Goal: Transaction & Acquisition: Obtain resource

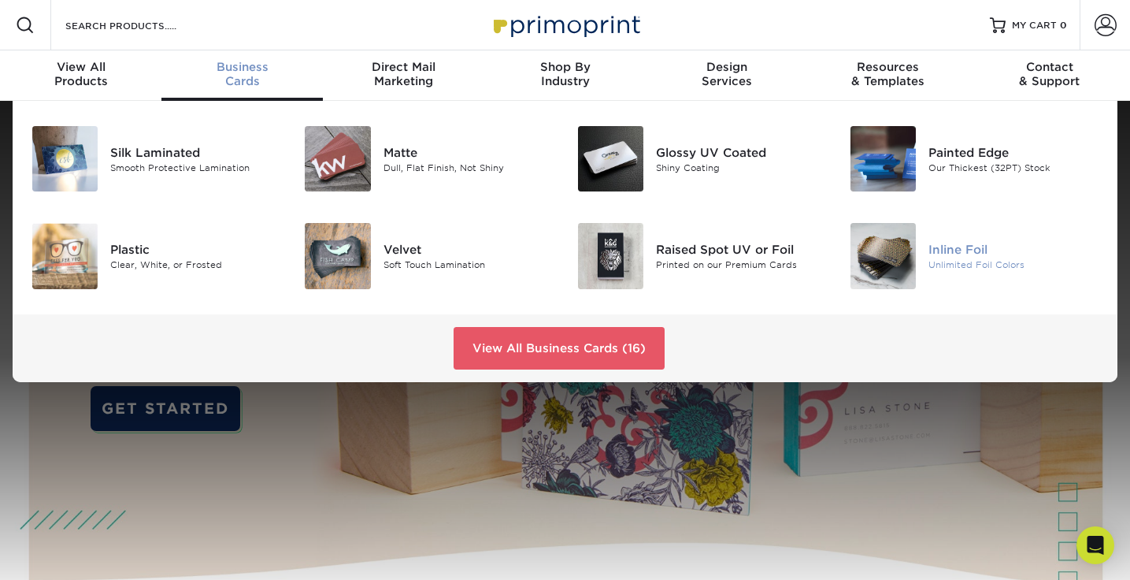
click at [891, 265] on img at bounding box center [882, 255] width 65 height 65
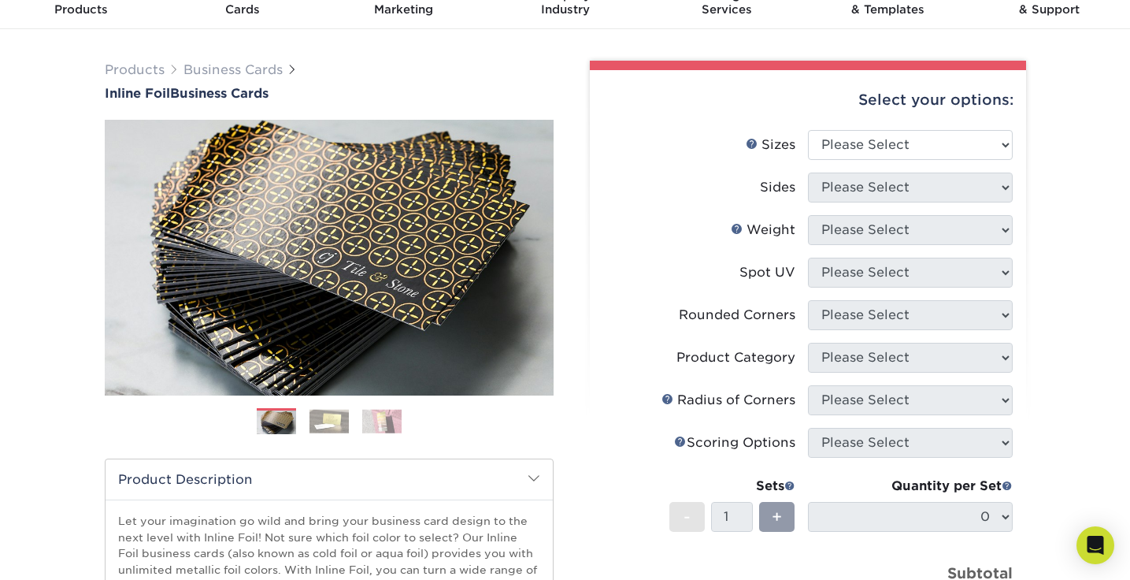
scroll to position [76, 0]
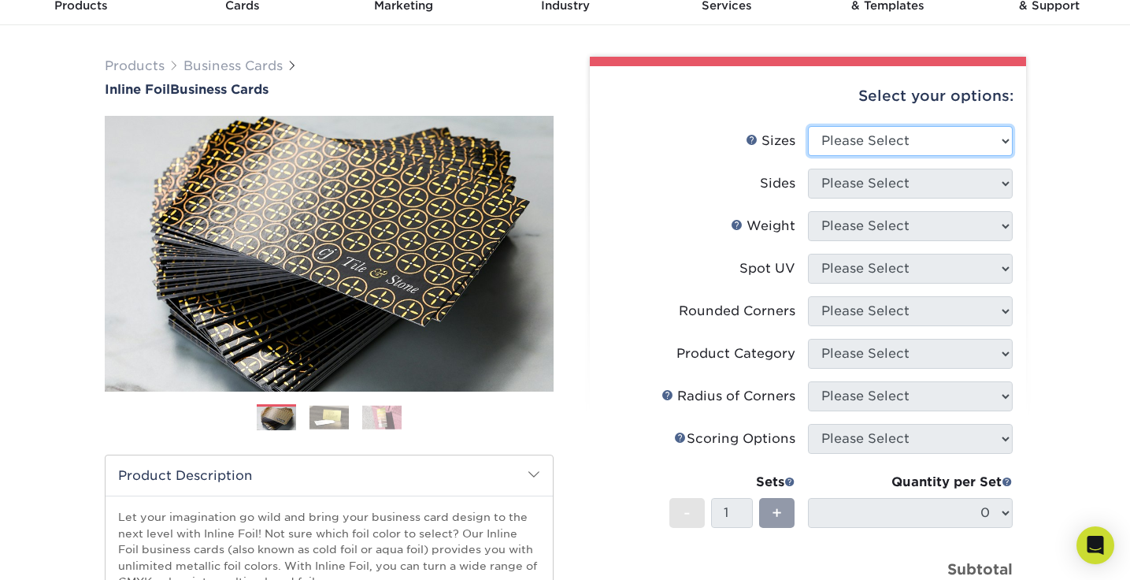
select select "2.00x3.50"
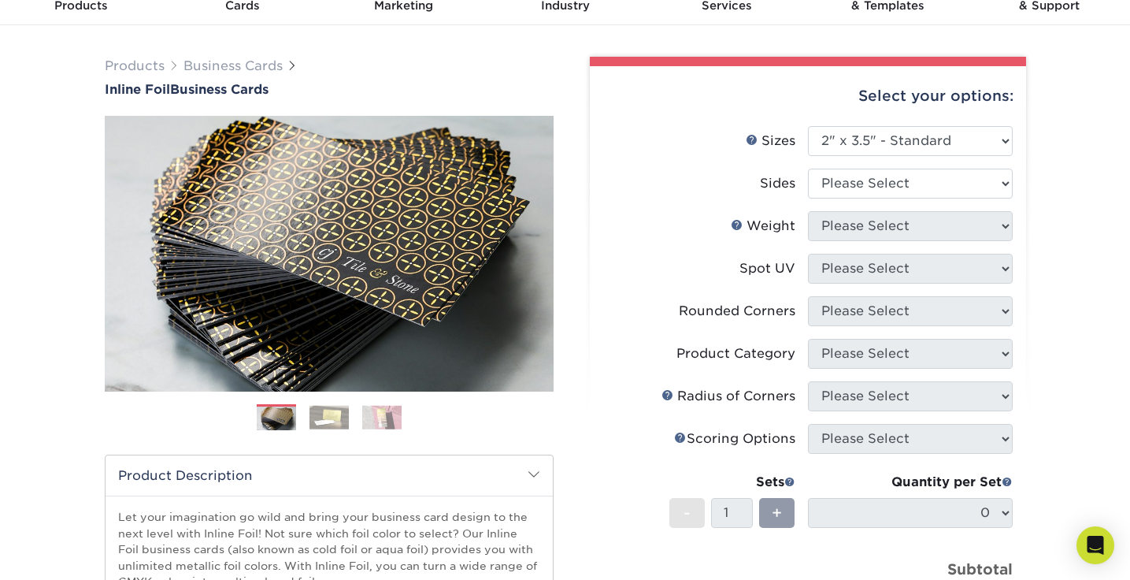
click at [324, 410] on img at bounding box center [328, 417] width 39 height 24
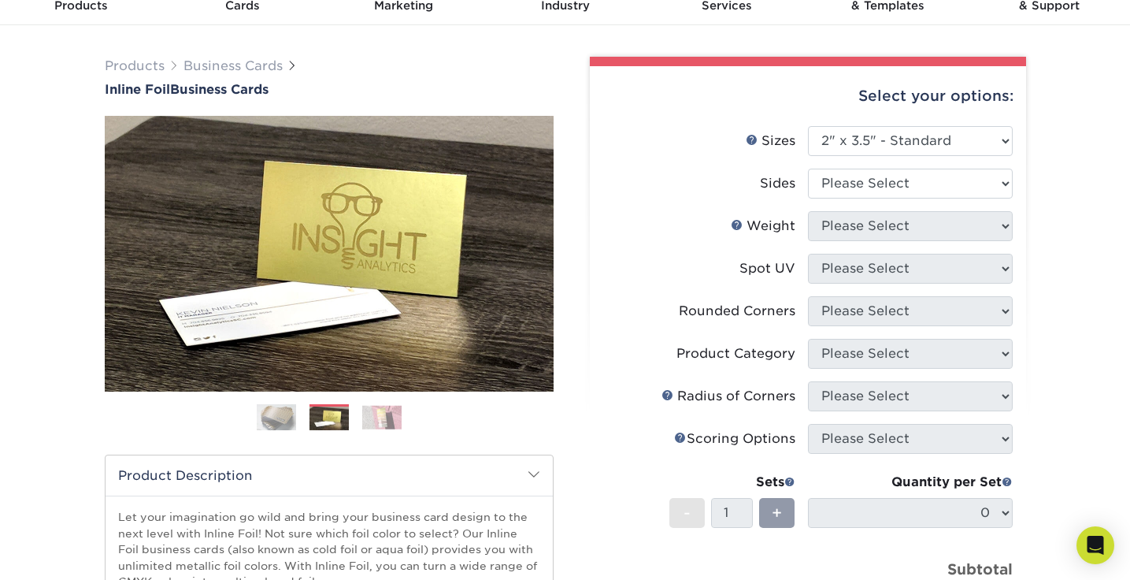
click at [399, 417] on img at bounding box center [381, 417] width 39 height 24
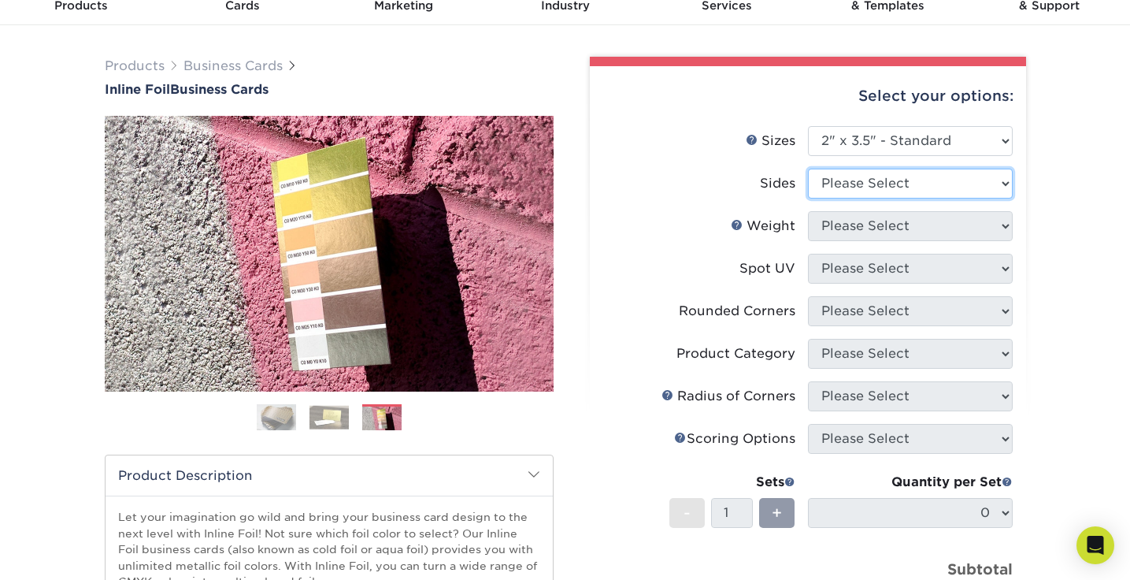
select select "e9e9dfb3-fba1-4d60-972c-fd9ca5904d33"
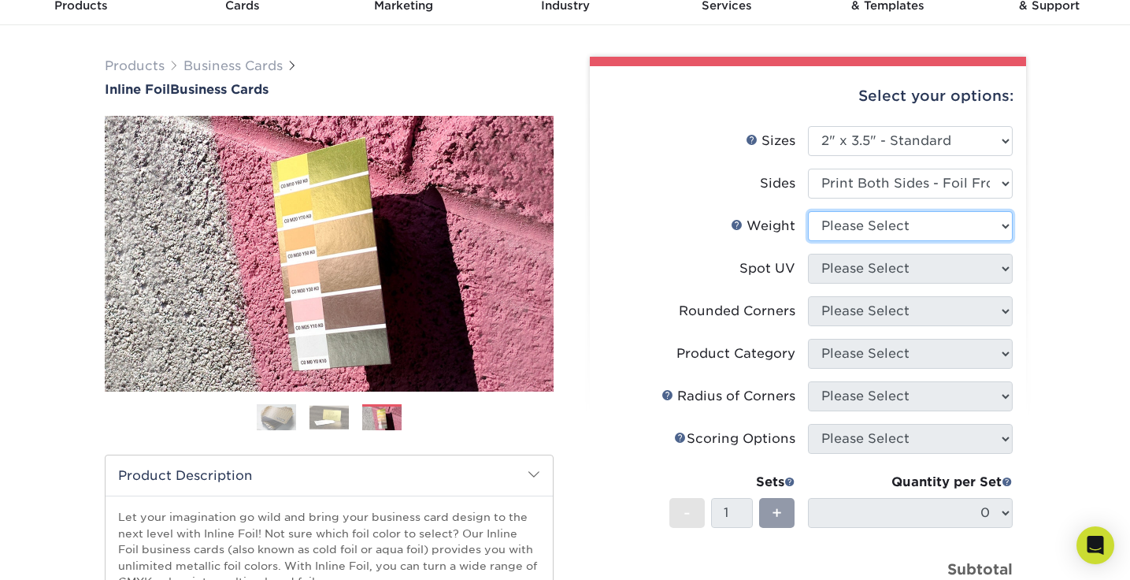
select select "16PT"
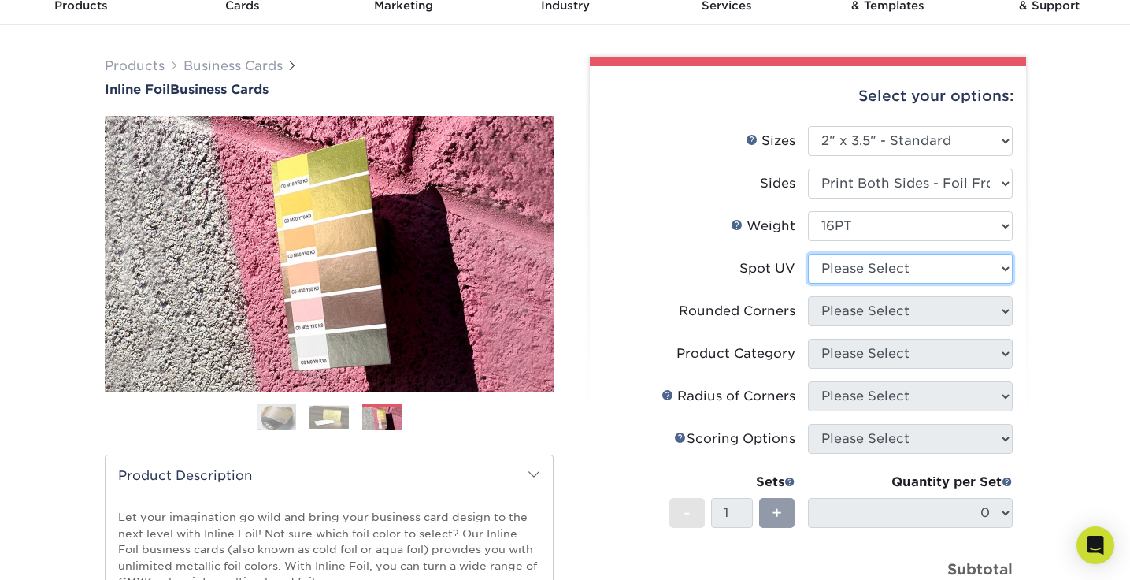
select select "3"
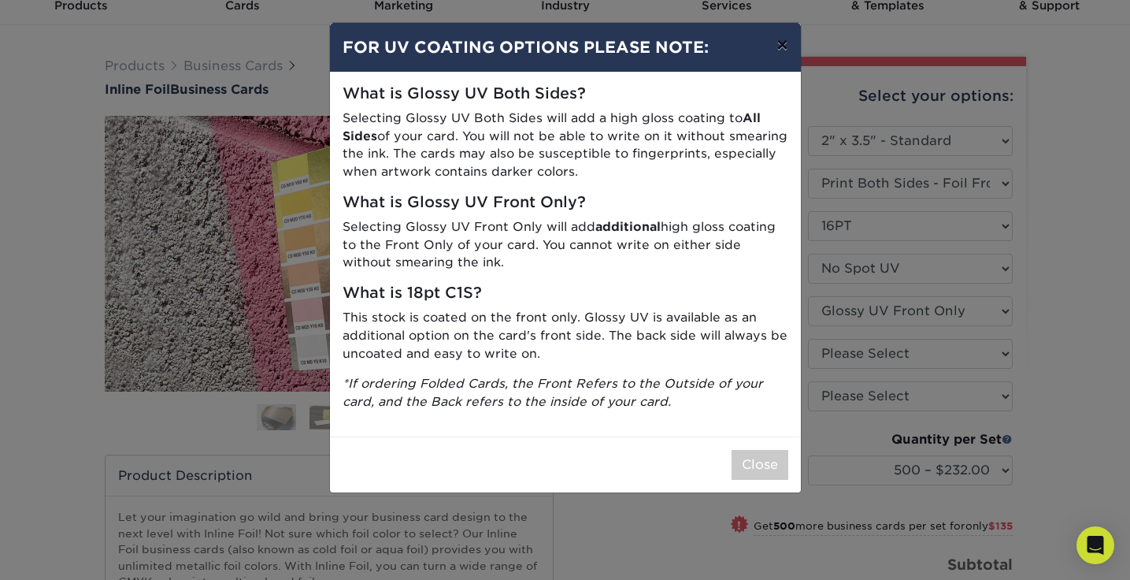
click at [785, 46] on button "×" at bounding box center [782, 45] width 36 height 44
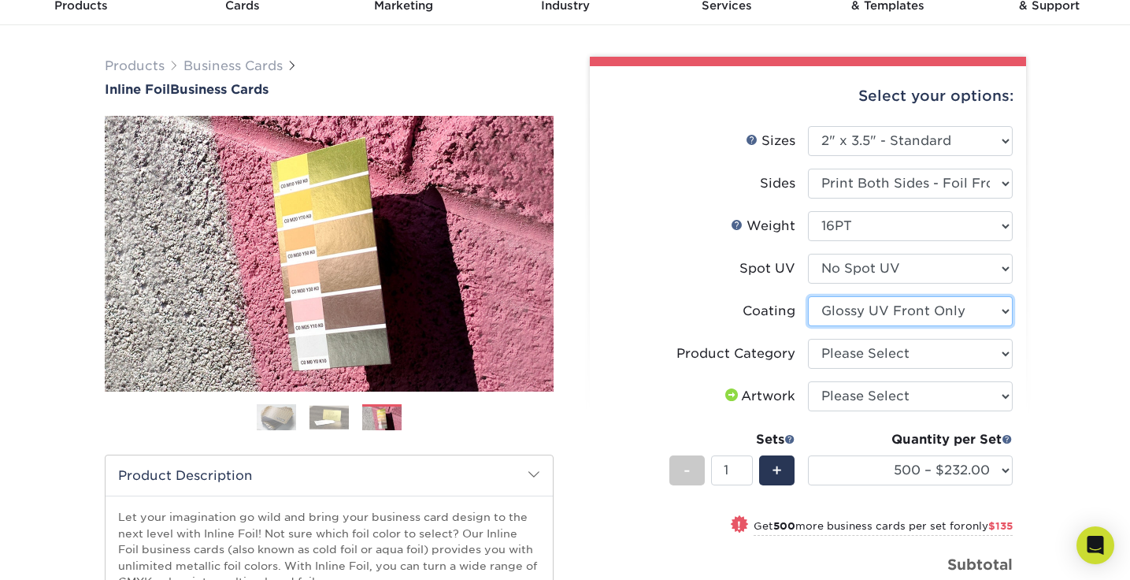
select select "3e7618de-abca-4bda-9f97-8b9129e913d8"
select select
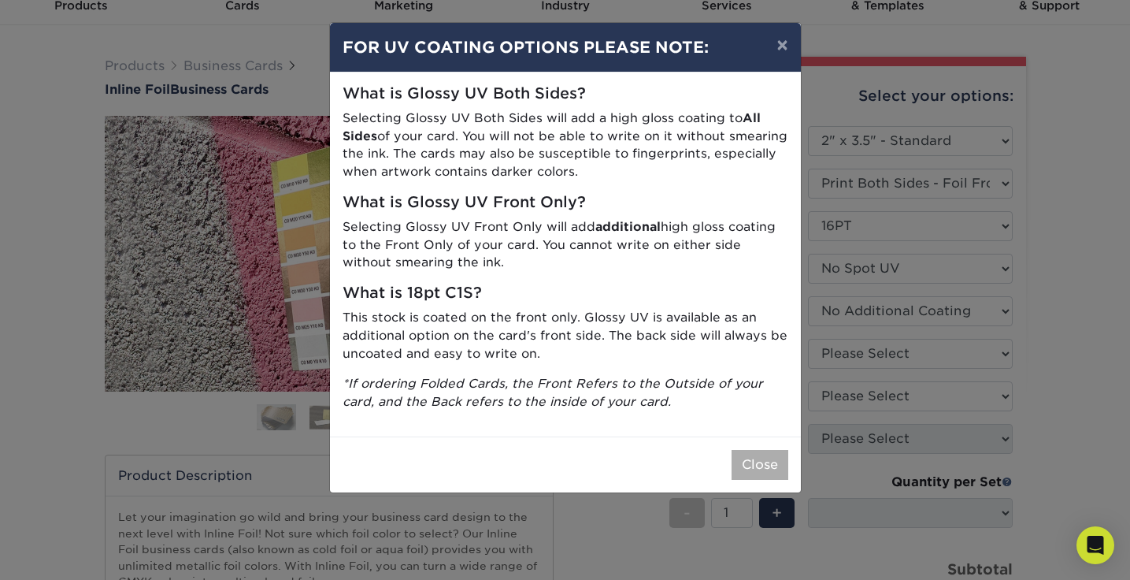
click at [764, 450] on button "Close" at bounding box center [759, 465] width 57 height 30
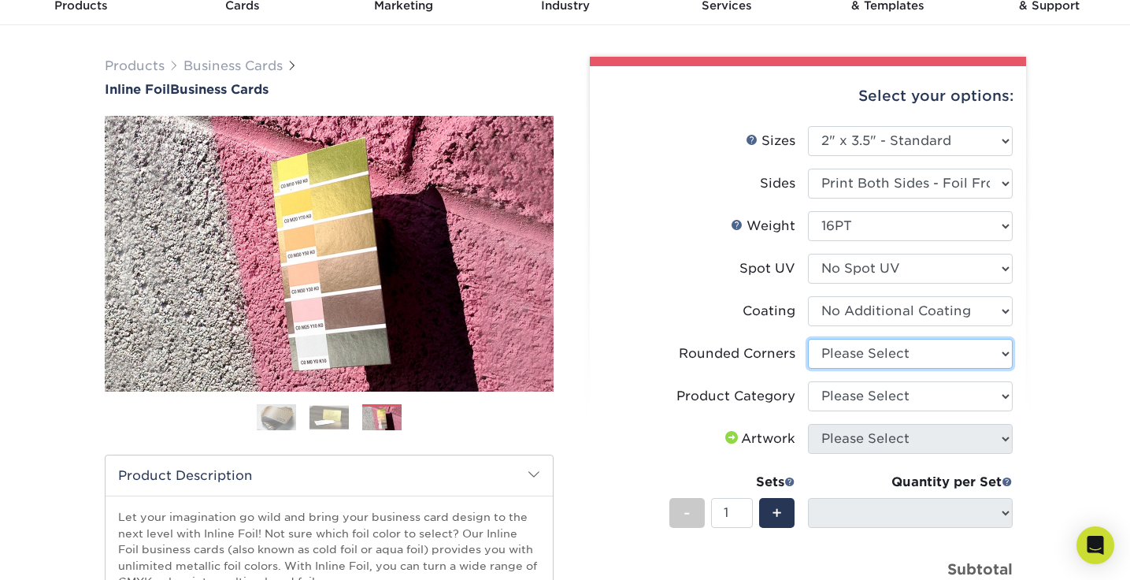
select select "0"
select select "-1"
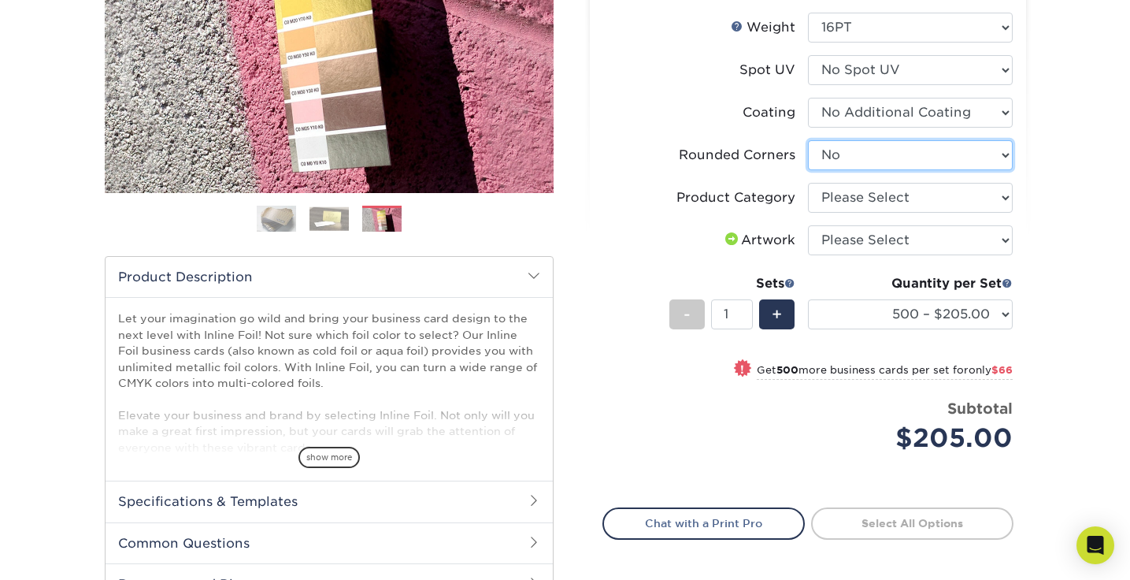
scroll to position [272, 0]
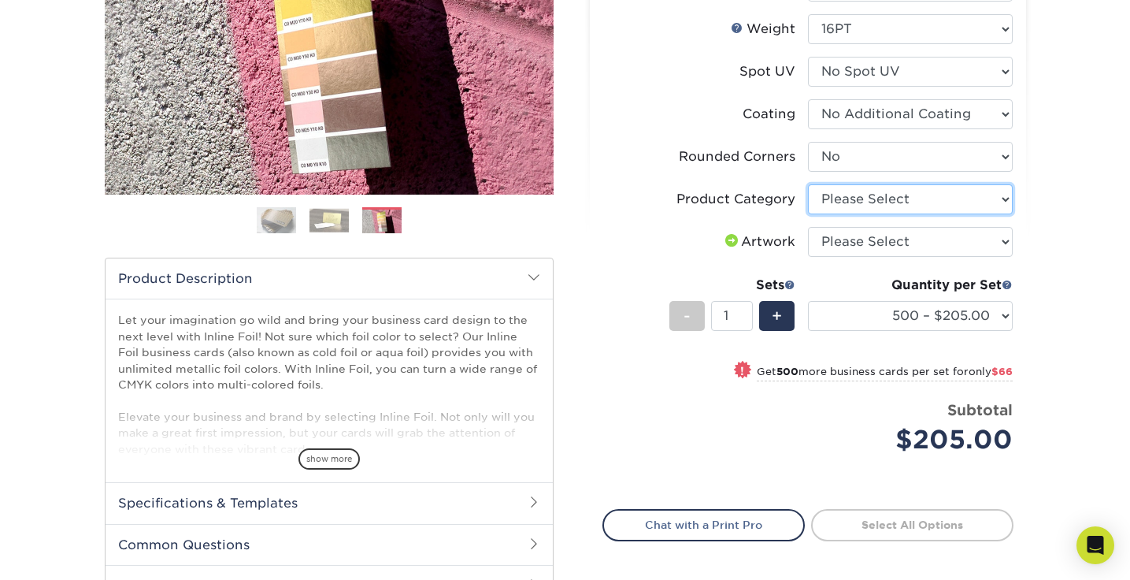
select select "3b5148f1-0588-4f88-a218-97bcfdce65c1"
select select "upload"
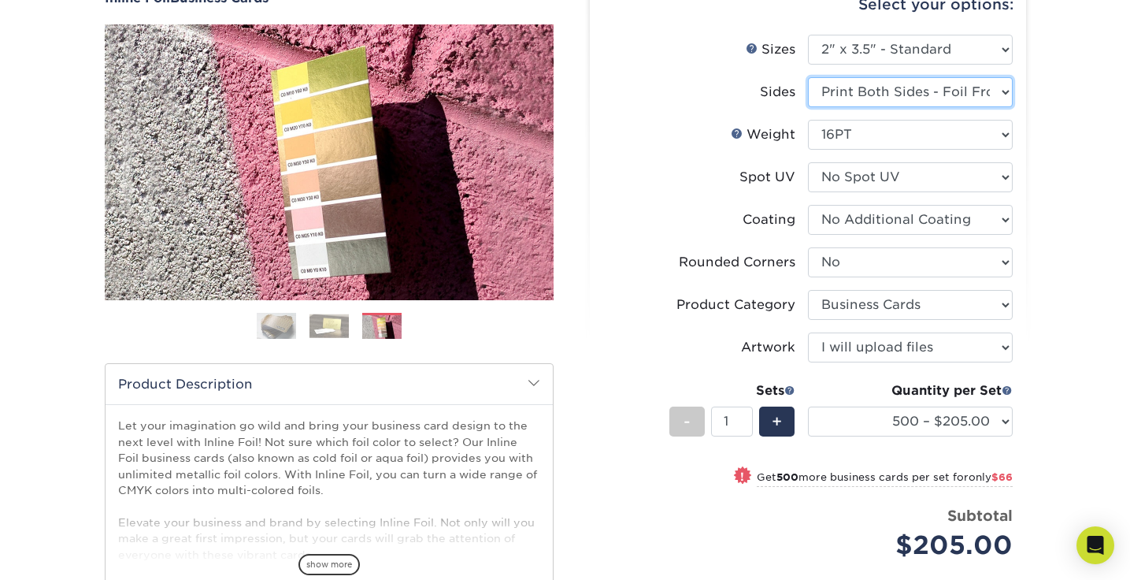
scroll to position [172, 0]
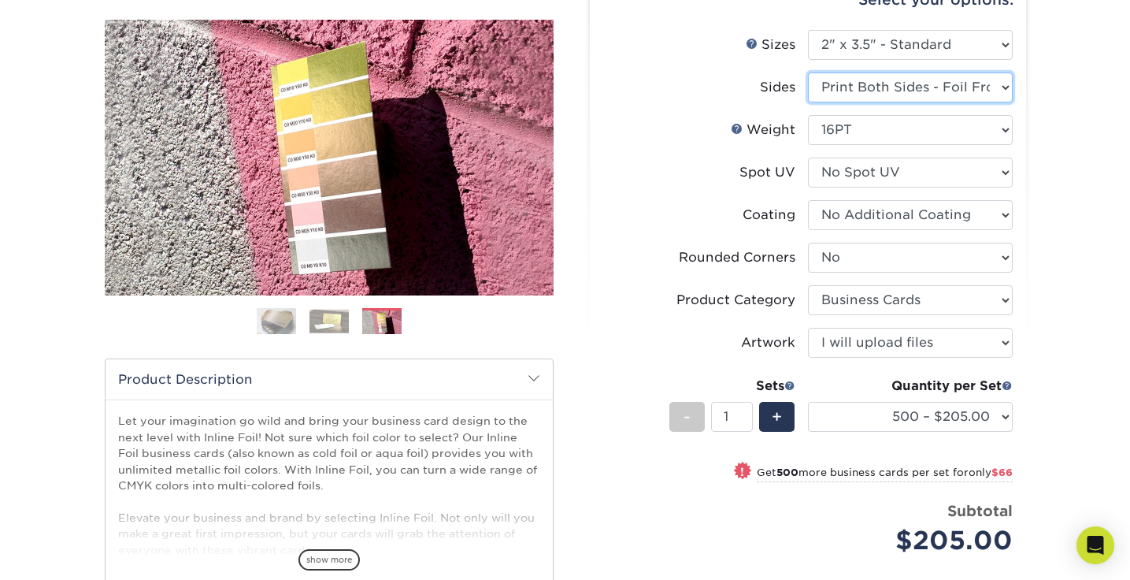
select select "34527644-b4fd-4ffb-9092-1318eefcd9d9"
select select "-1"
select select
select select "-1"
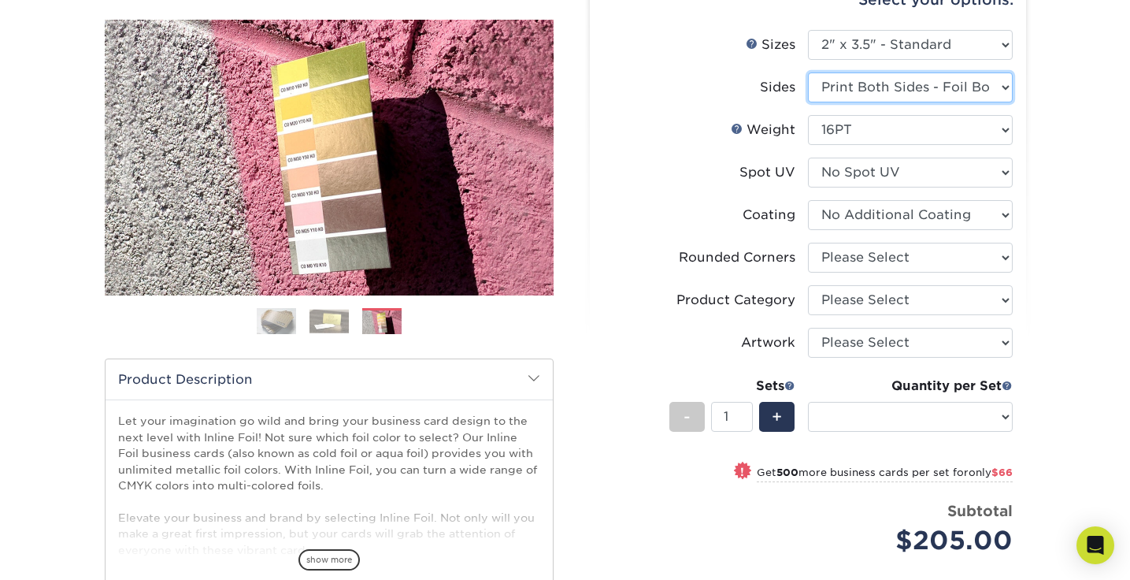
select select "-1"
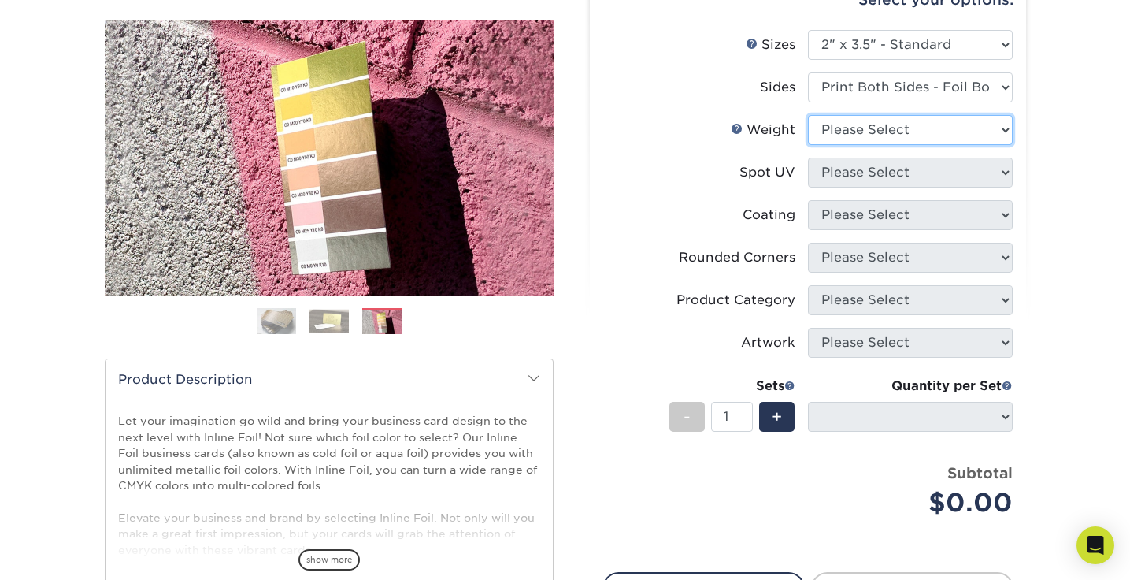
select select "16PT"
select select
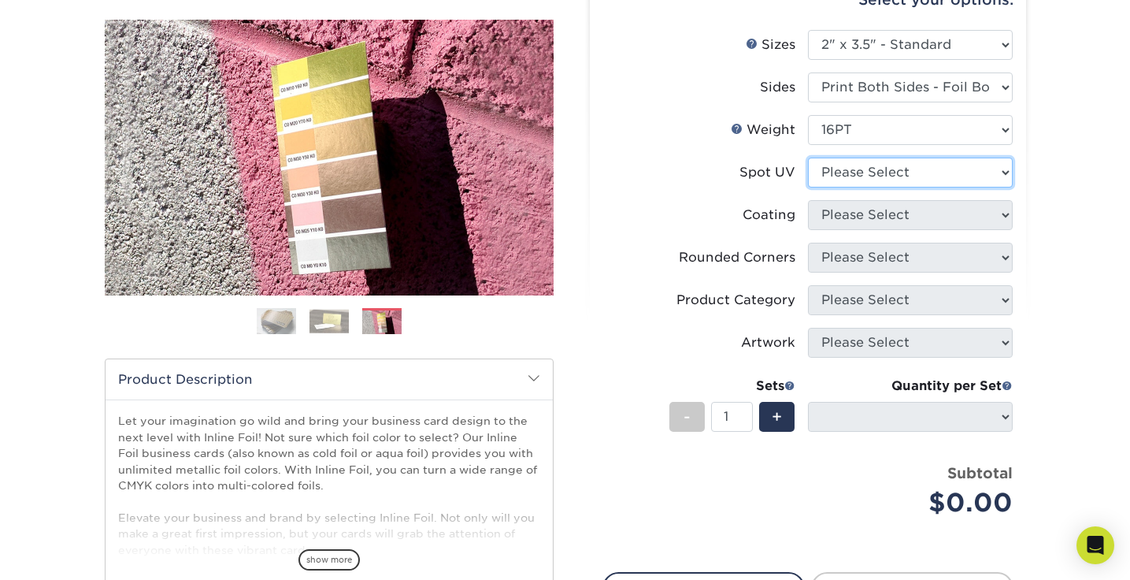
select select "3"
select select
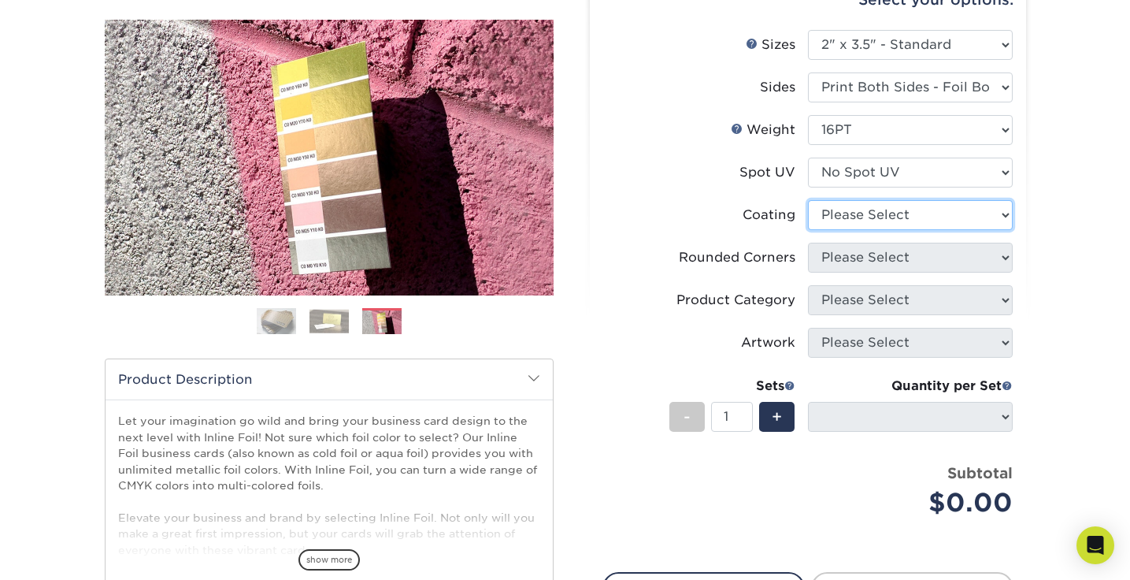
select select "3e7618de-abca-4bda-9f97-8b9129e913d8"
select select
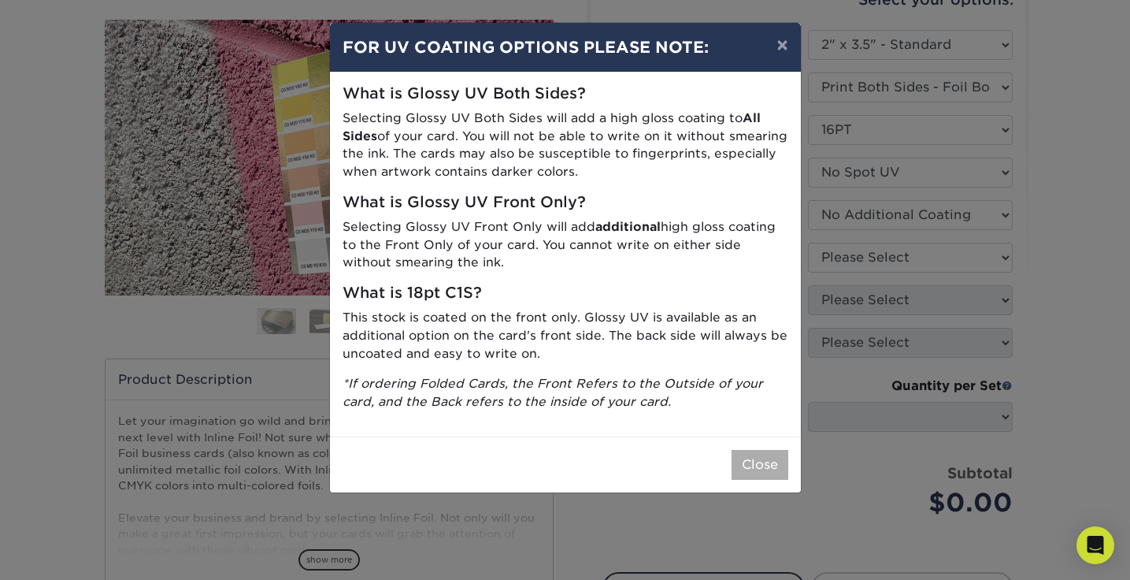
click at [779, 461] on button "Close" at bounding box center [759, 465] width 57 height 30
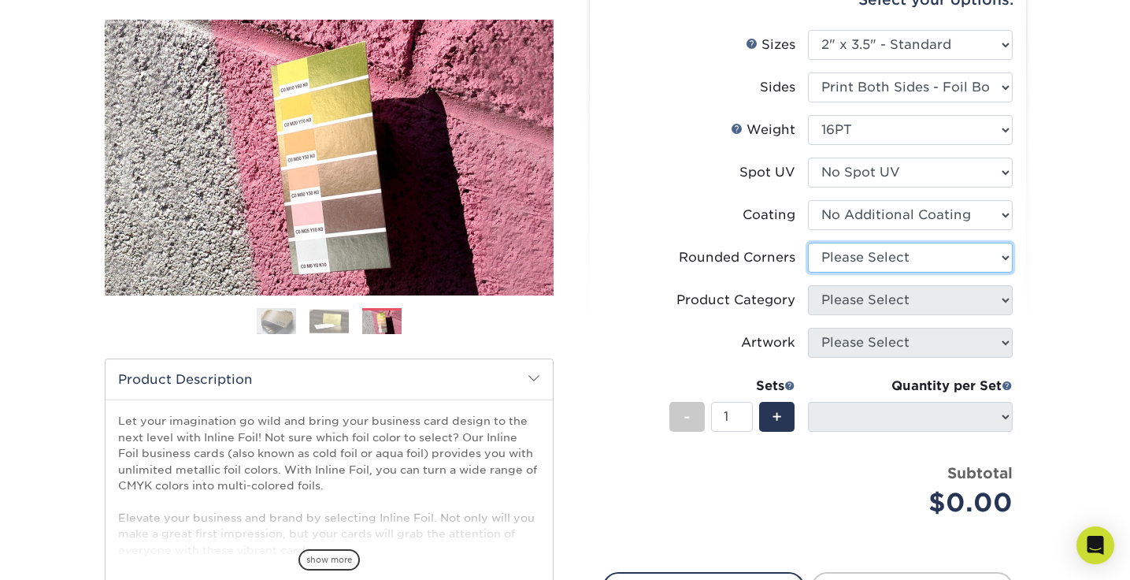
select select "0"
select select "-1"
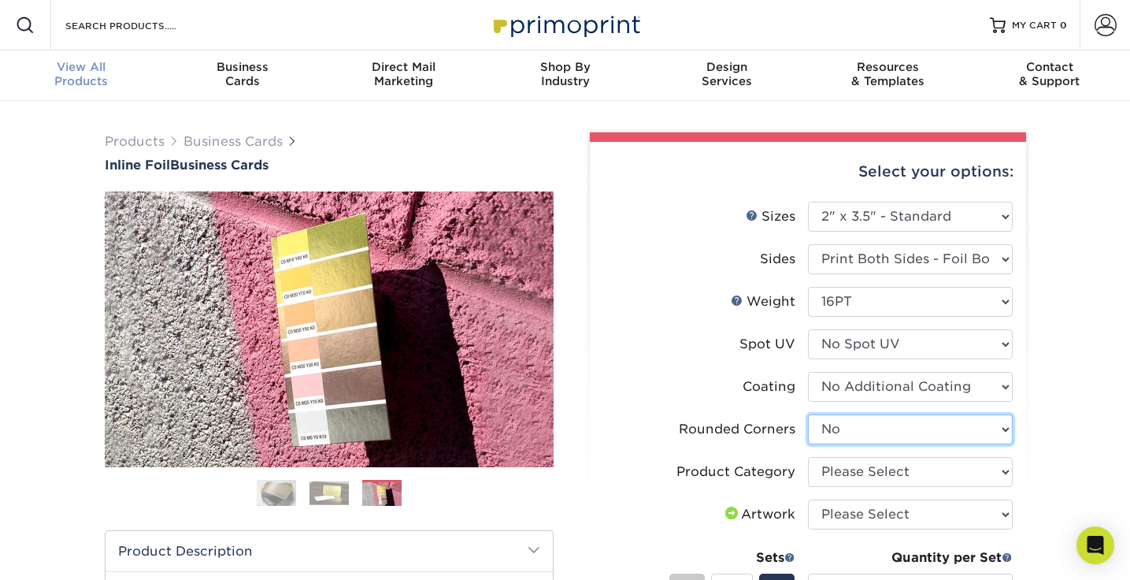
scroll to position [0, 0]
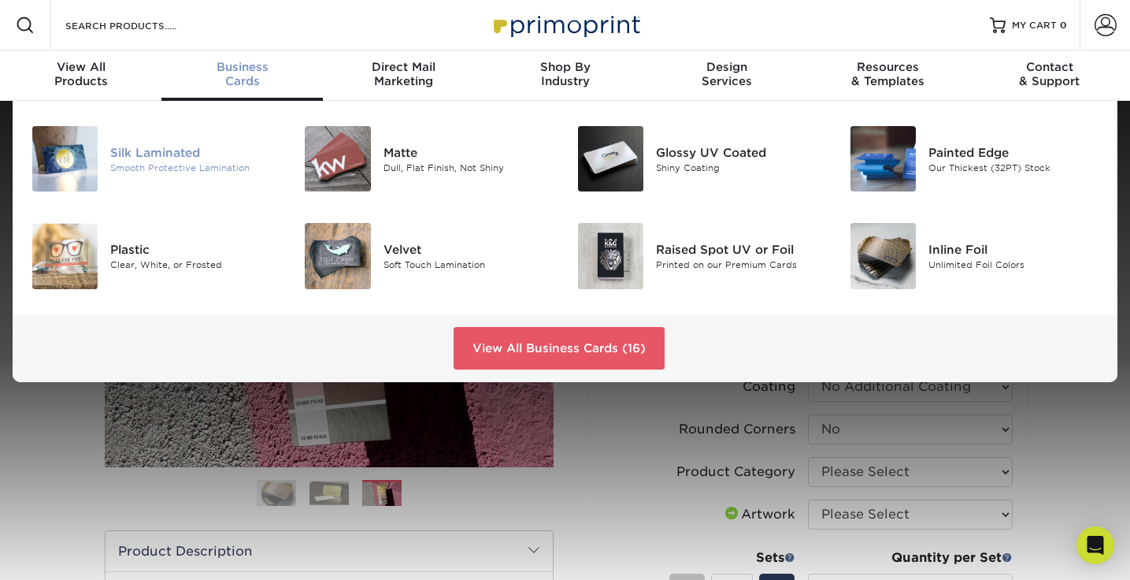
click at [205, 143] on div "Silk Laminated Smooth Protective Lamination" at bounding box center [201, 158] width 182 height 65
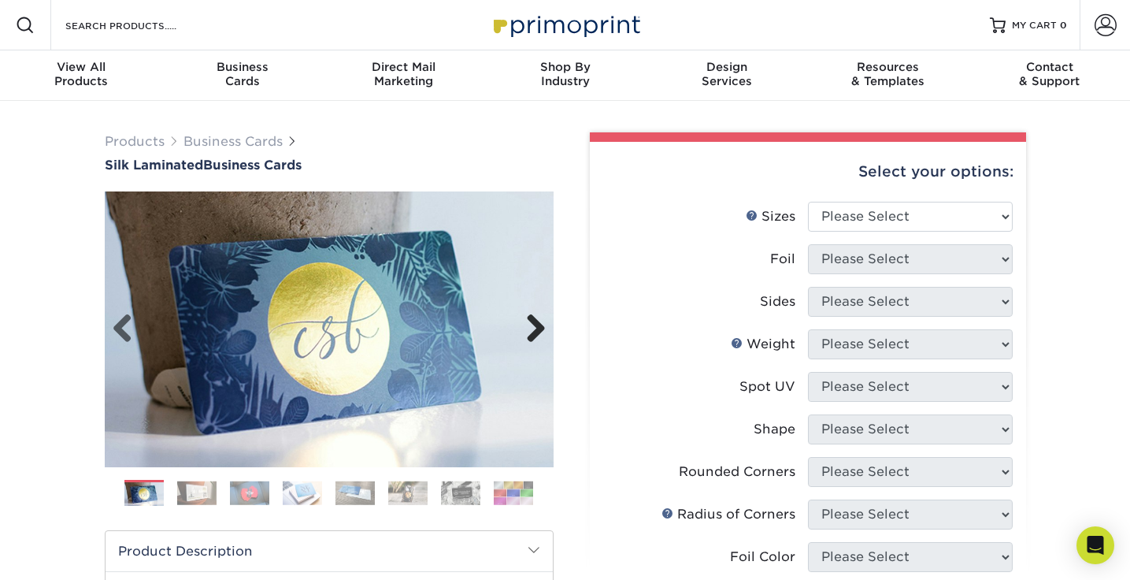
click at [532, 340] on link "Next" at bounding box center [529, 328] width 31 height 31
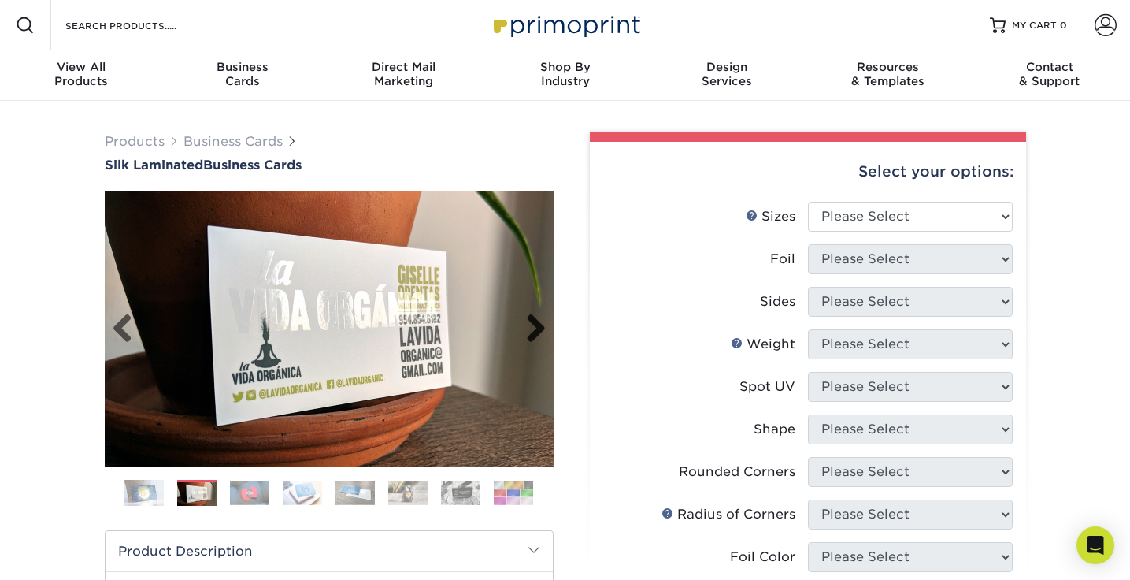
click at [532, 339] on link "Next" at bounding box center [529, 328] width 31 height 31
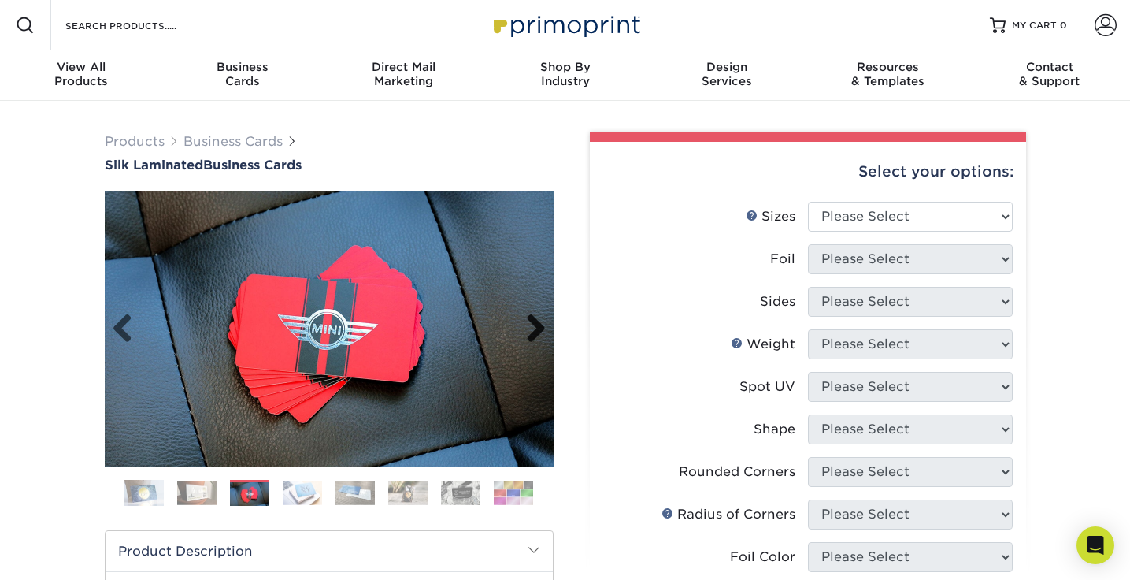
click at [532, 340] on link "Next" at bounding box center [529, 328] width 31 height 31
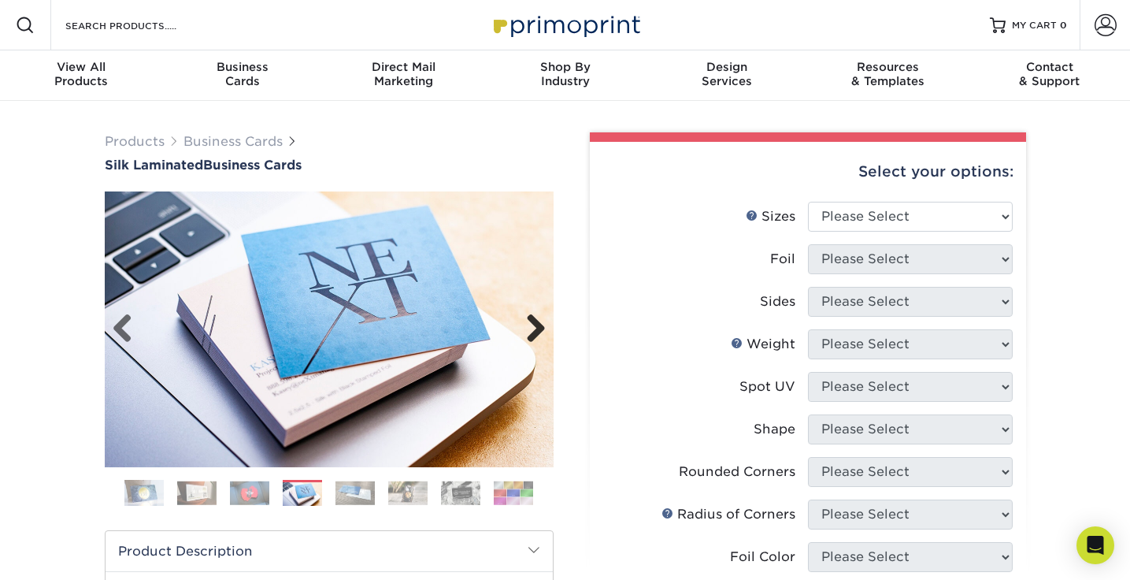
click at [532, 340] on link "Next" at bounding box center [529, 328] width 31 height 31
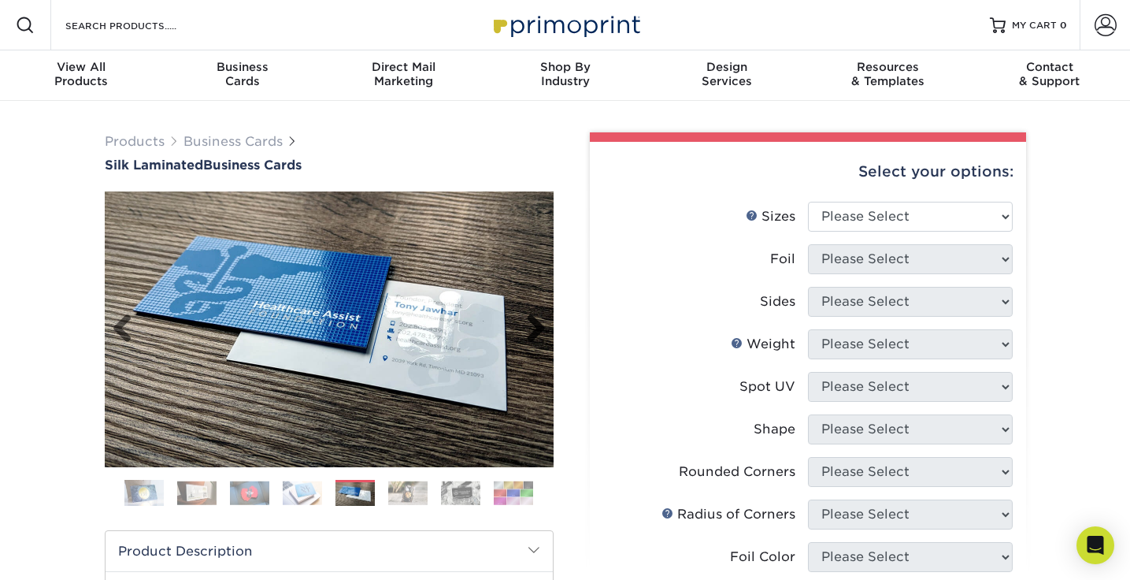
click at [532, 340] on link "Next" at bounding box center [529, 328] width 31 height 31
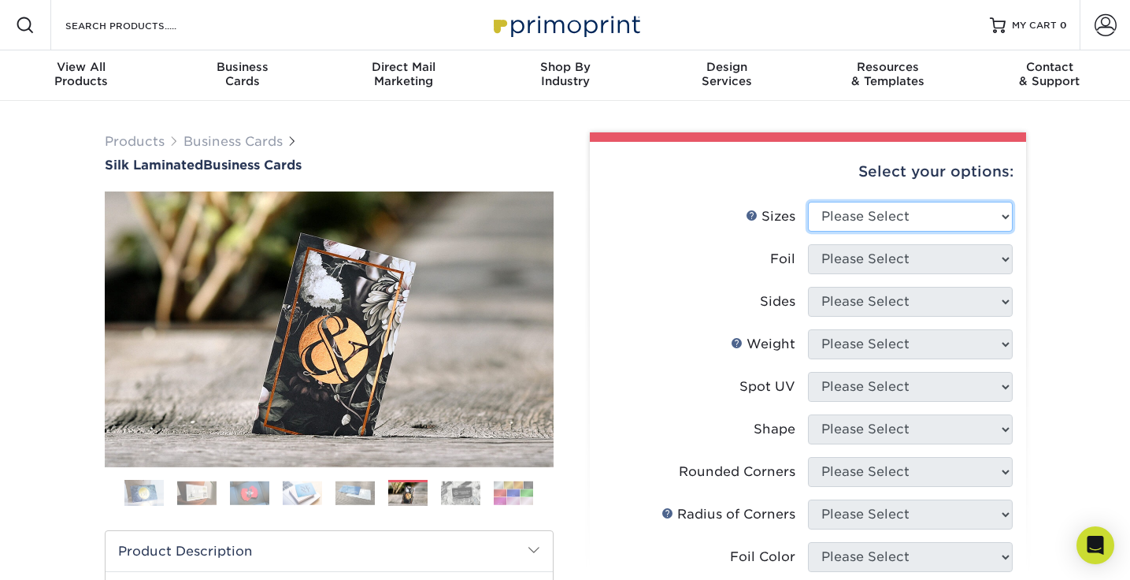
select select "2.00x3.50"
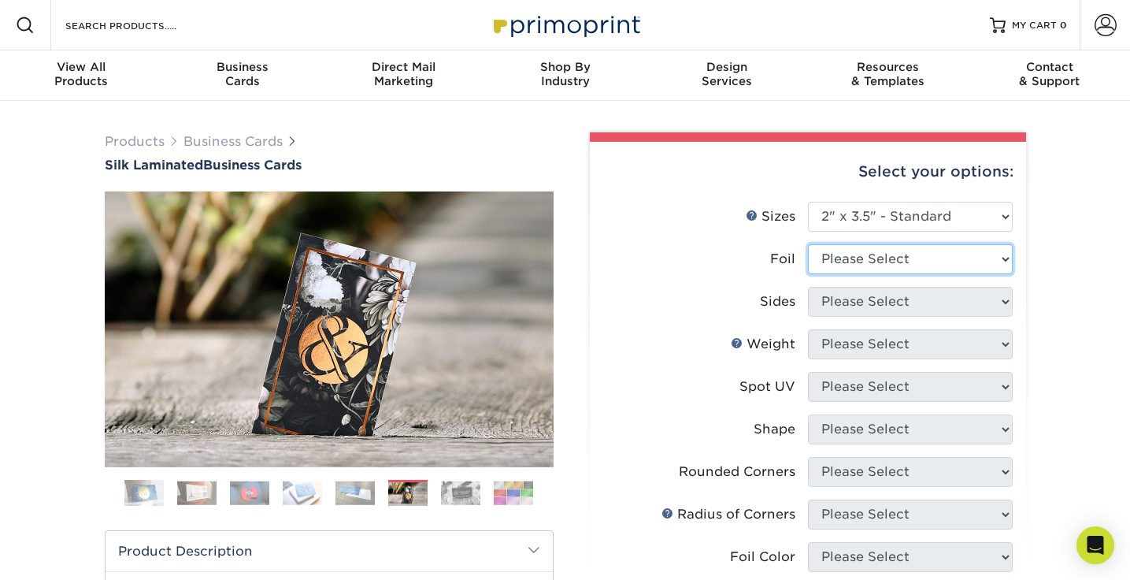
select select "0"
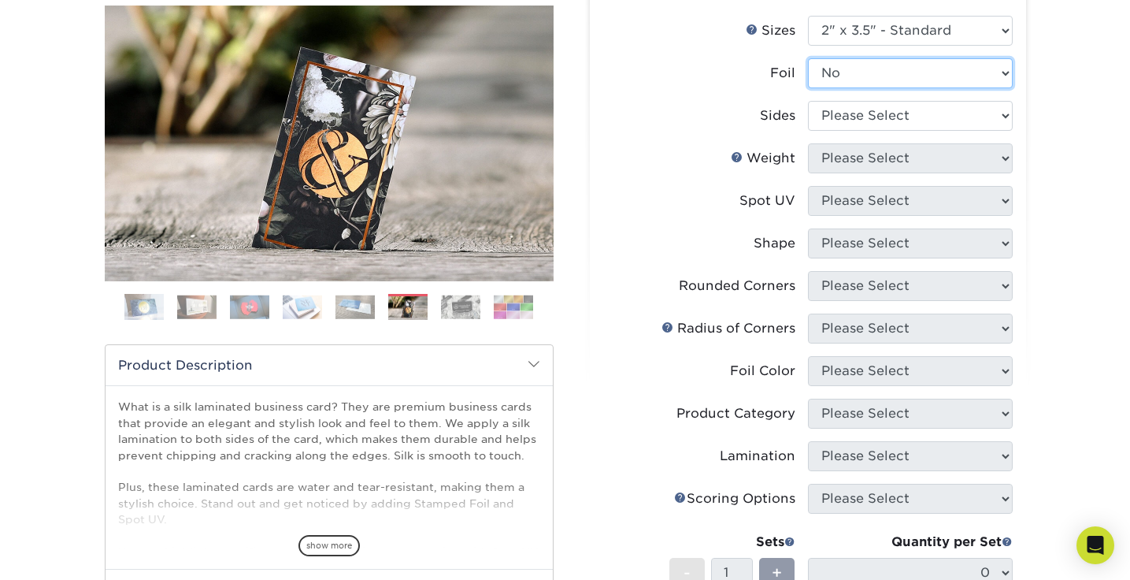
scroll to position [187, 0]
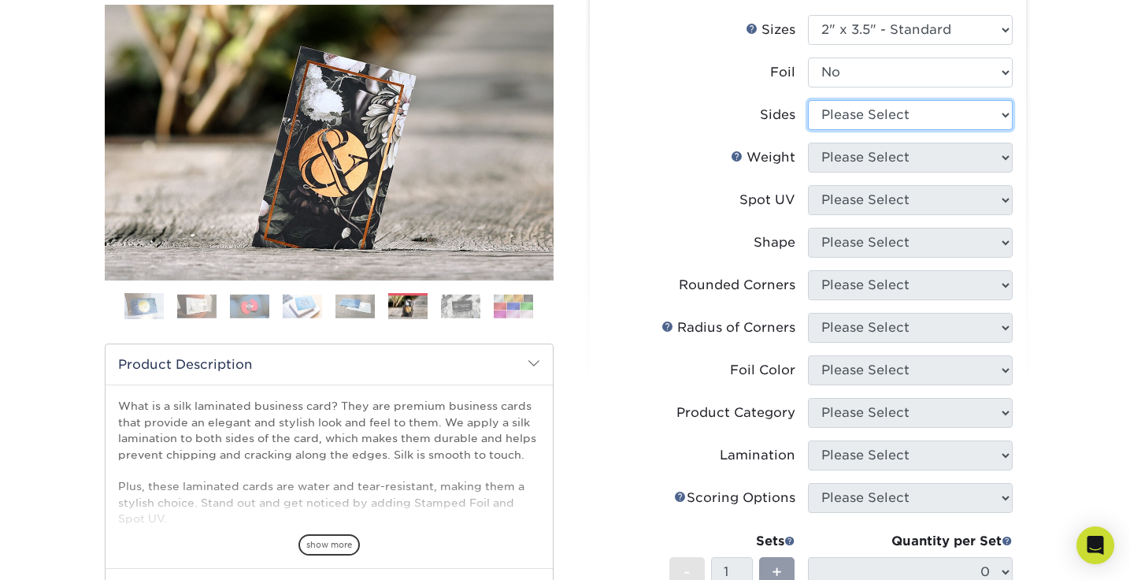
select select "13abbda7-1d64-4f25-8bb2-c179b224825d"
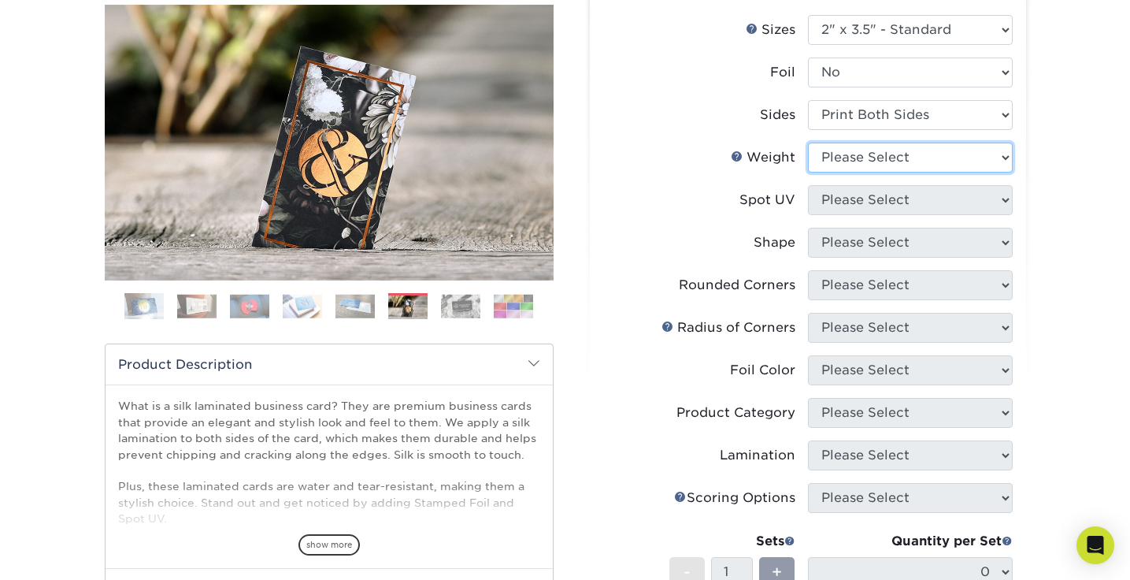
select select "16PT"
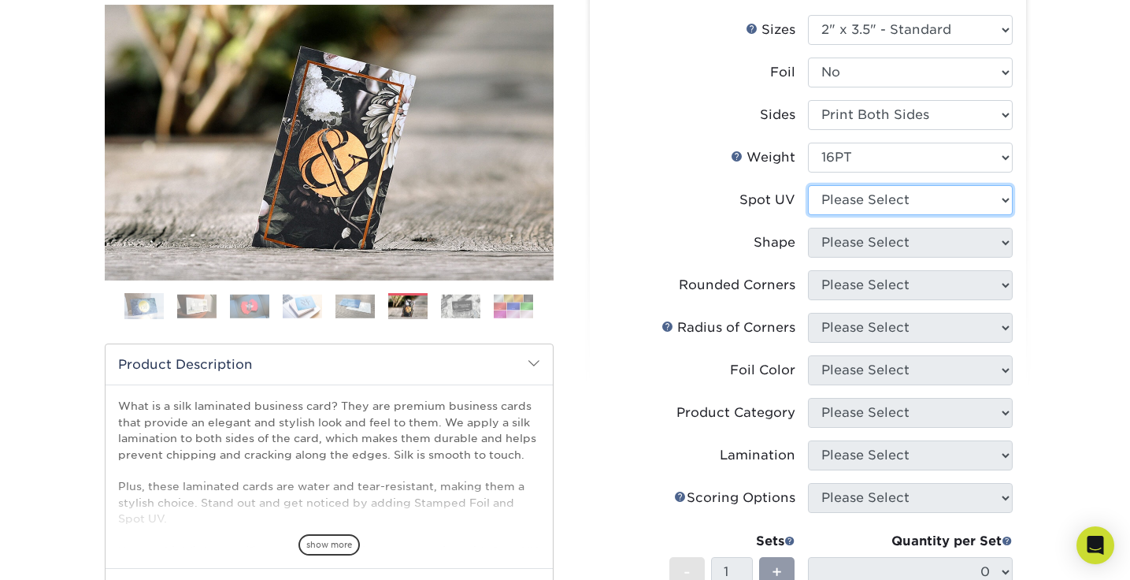
select select "3"
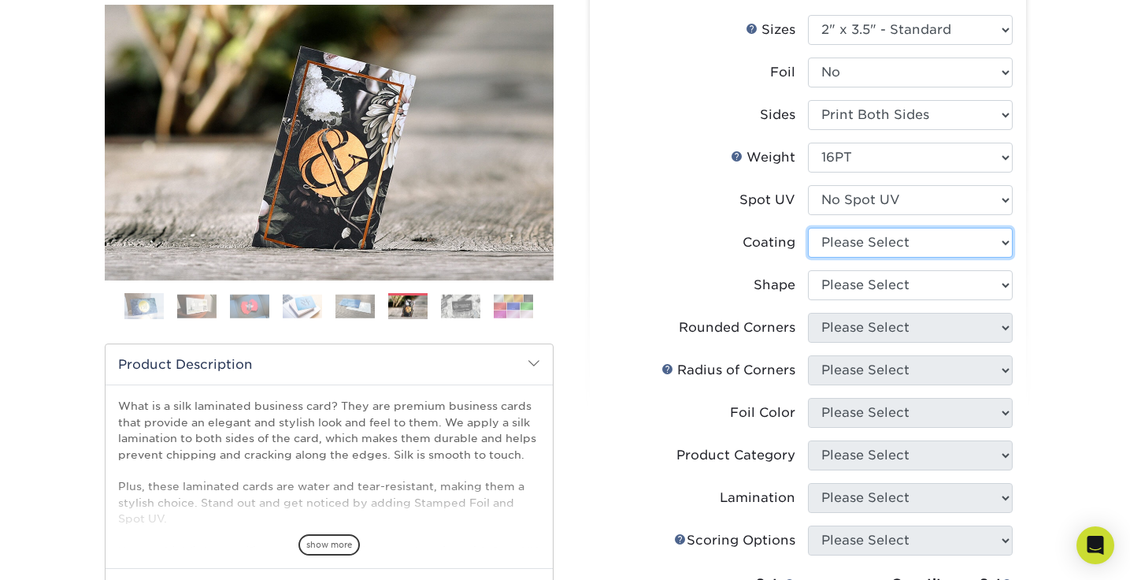
select select "3e7618de-abca-4bda-9f97-8b9129e913d8"
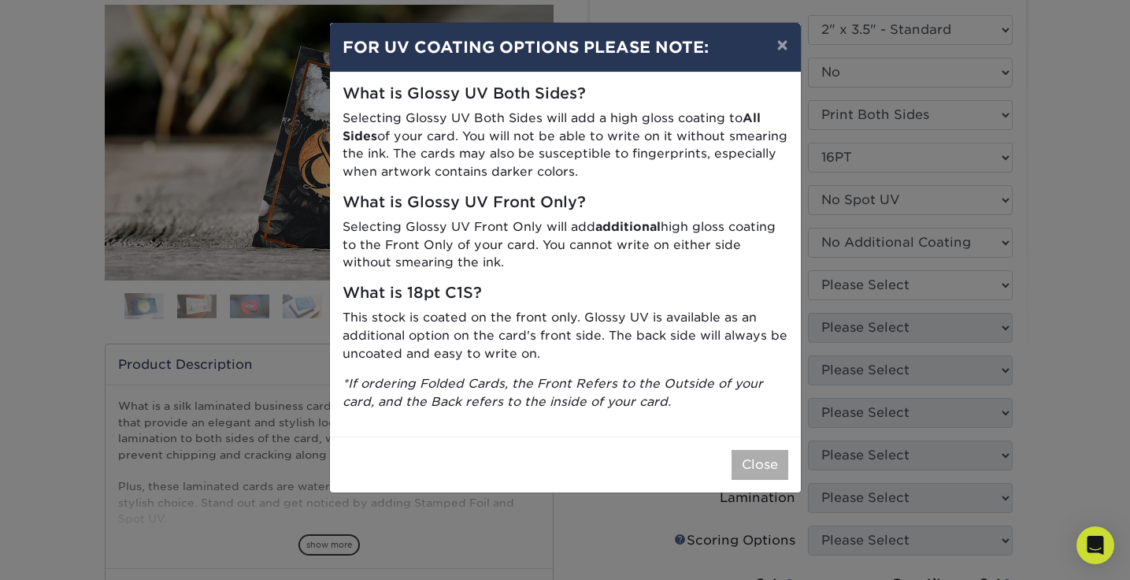
click at [746, 450] on button "Close" at bounding box center [759, 465] width 57 height 30
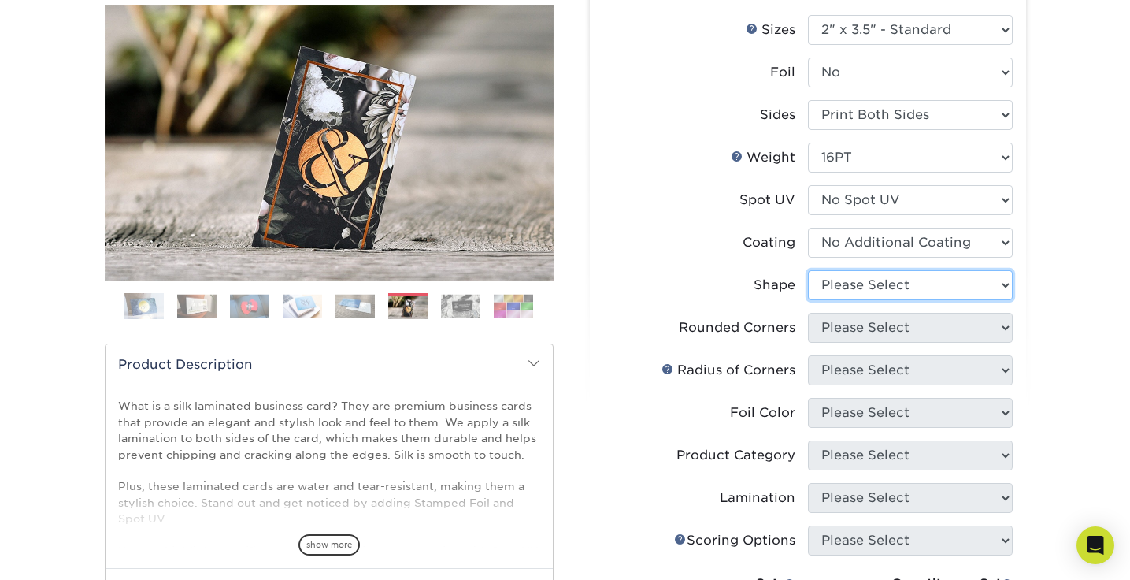
select select "standard"
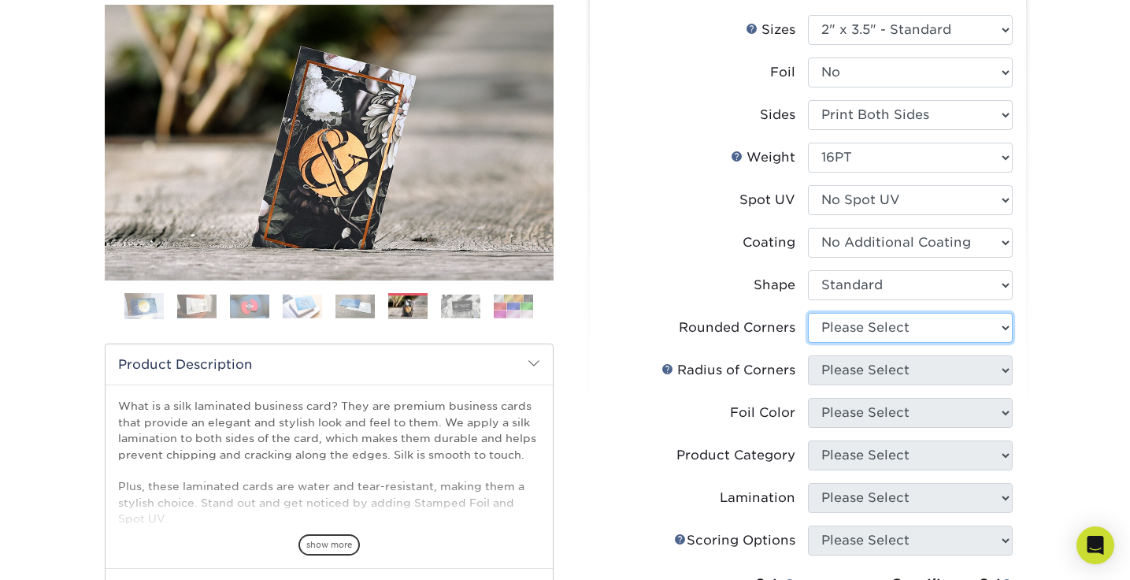
select select "0"
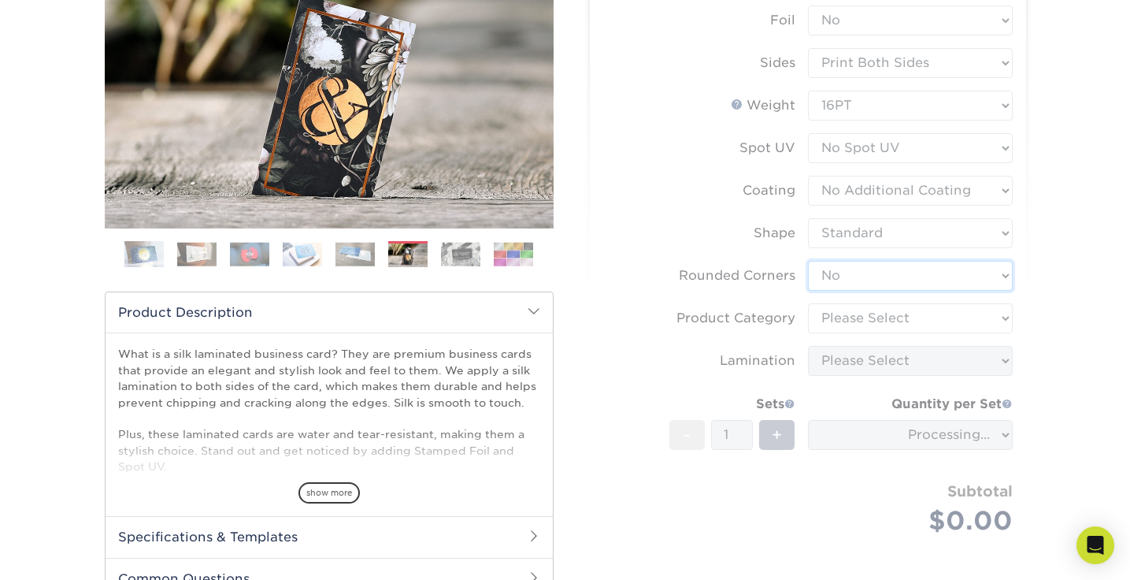
scroll to position [244, 0]
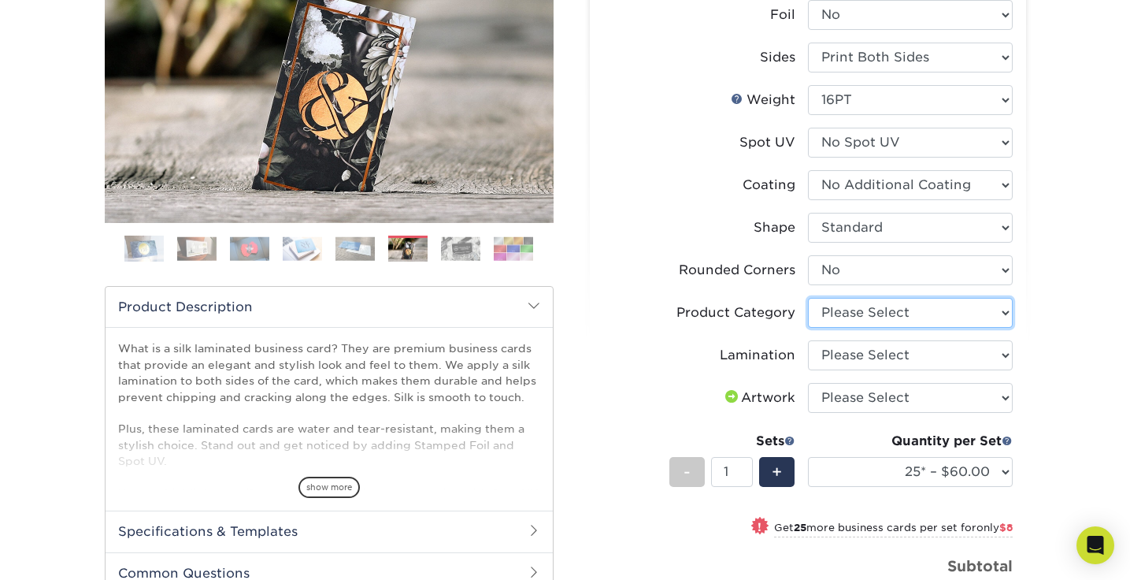
select select "3b5148f1-0588-4f88-a218-97bcfdce65c1"
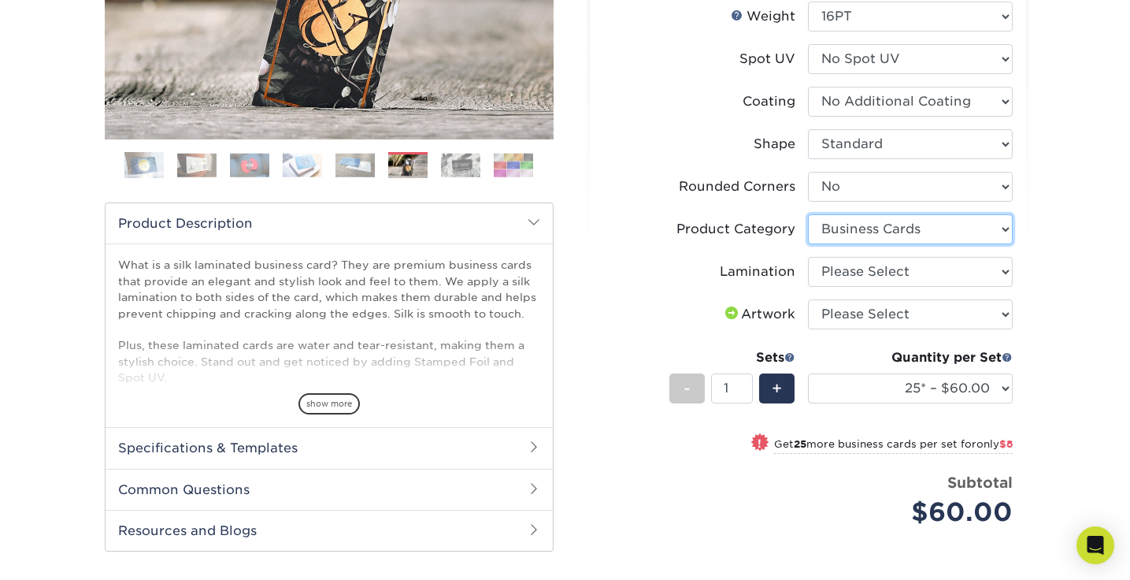
scroll to position [334, 0]
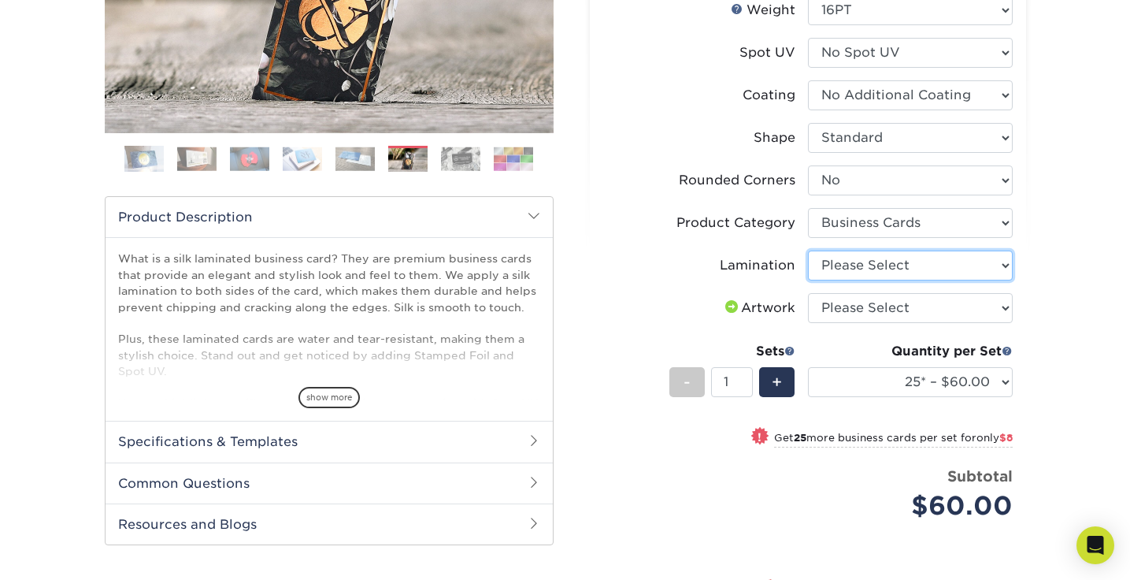
select select "ccacb42f-45f7-42d3-bbd3-7c8421cf37f0"
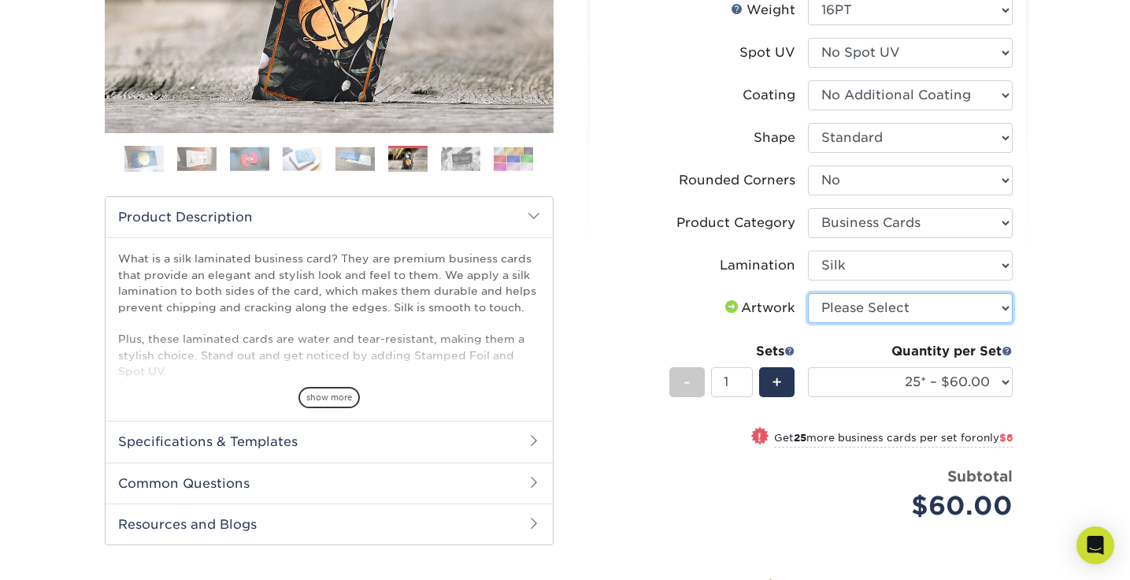
select select "upload"
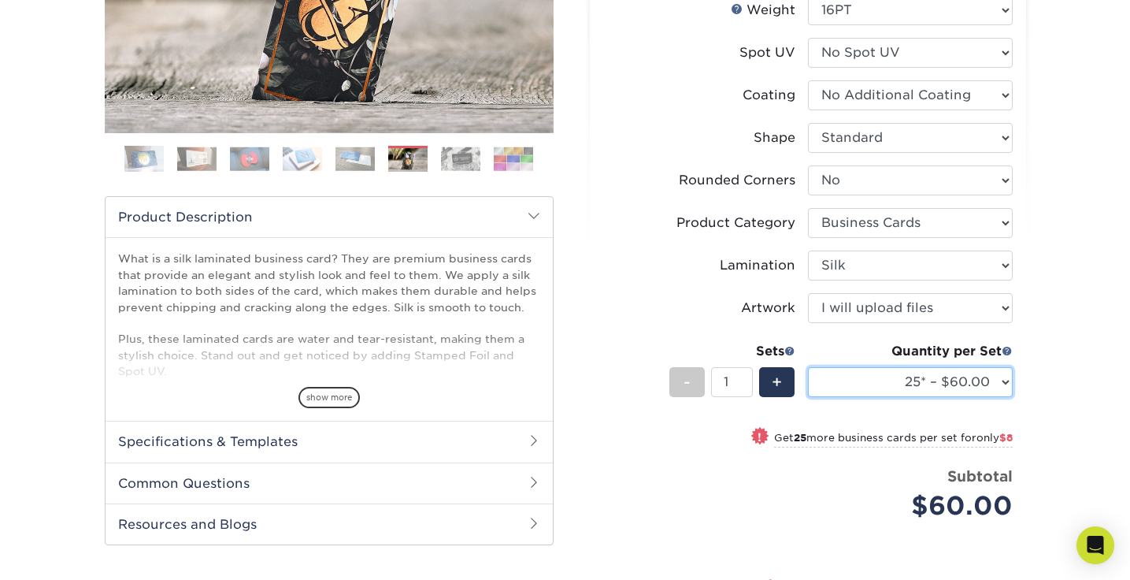
select select "500 – $96.00"
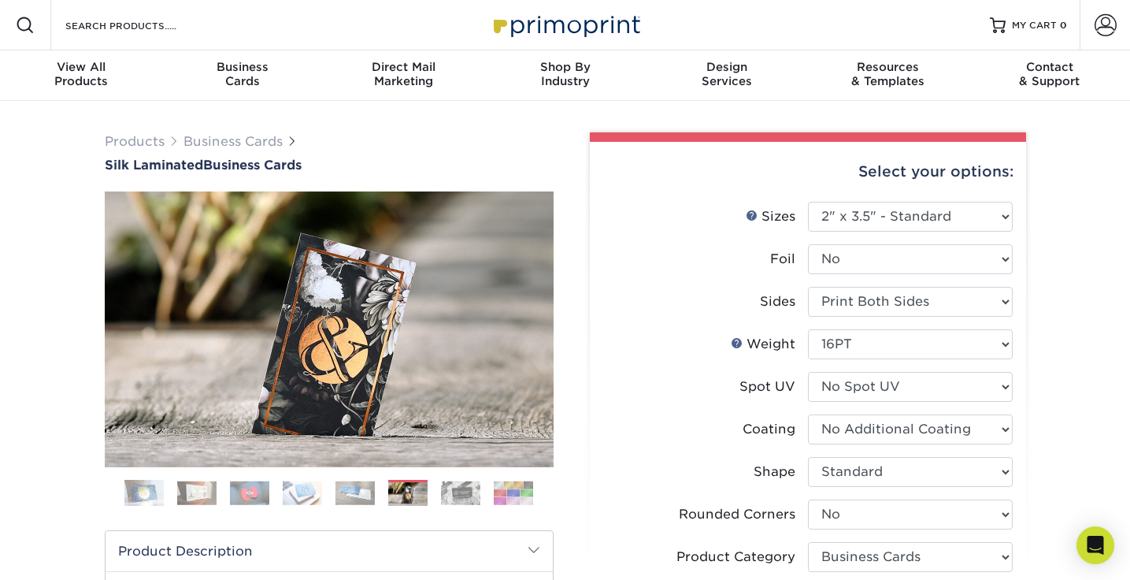
scroll to position [0, 0]
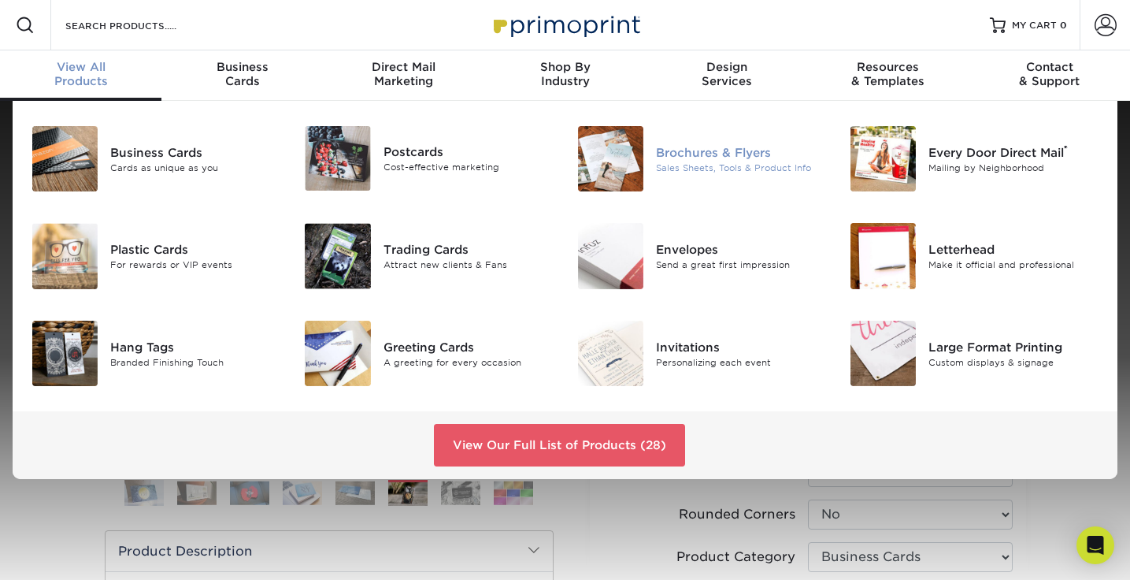
click at [618, 146] on img at bounding box center [610, 158] width 65 height 65
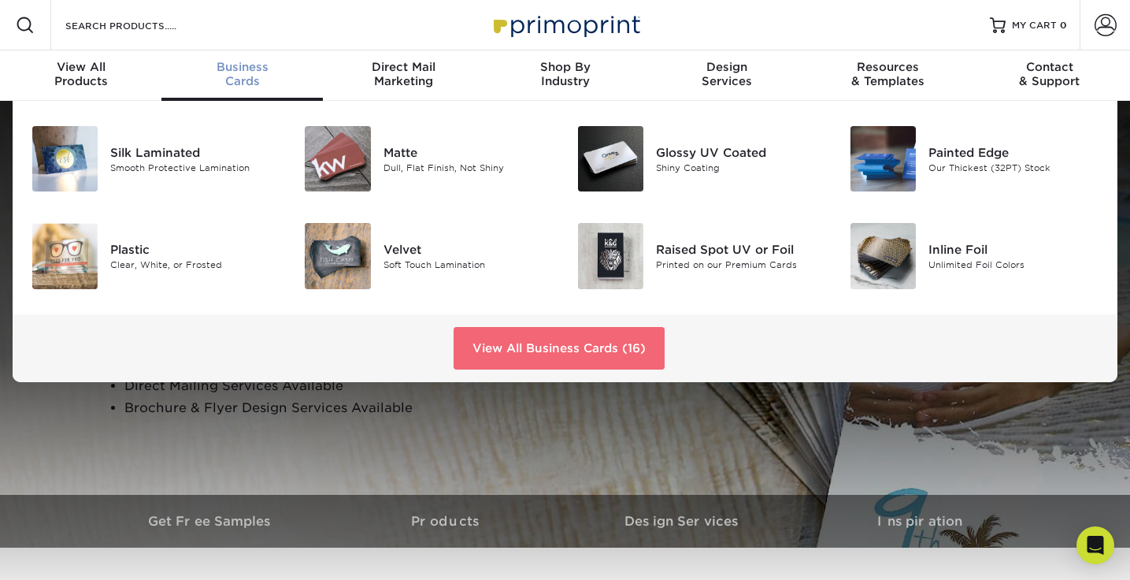
click at [491, 343] on link "View All Business Cards (16)" at bounding box center [559, 348] width 211 height 43
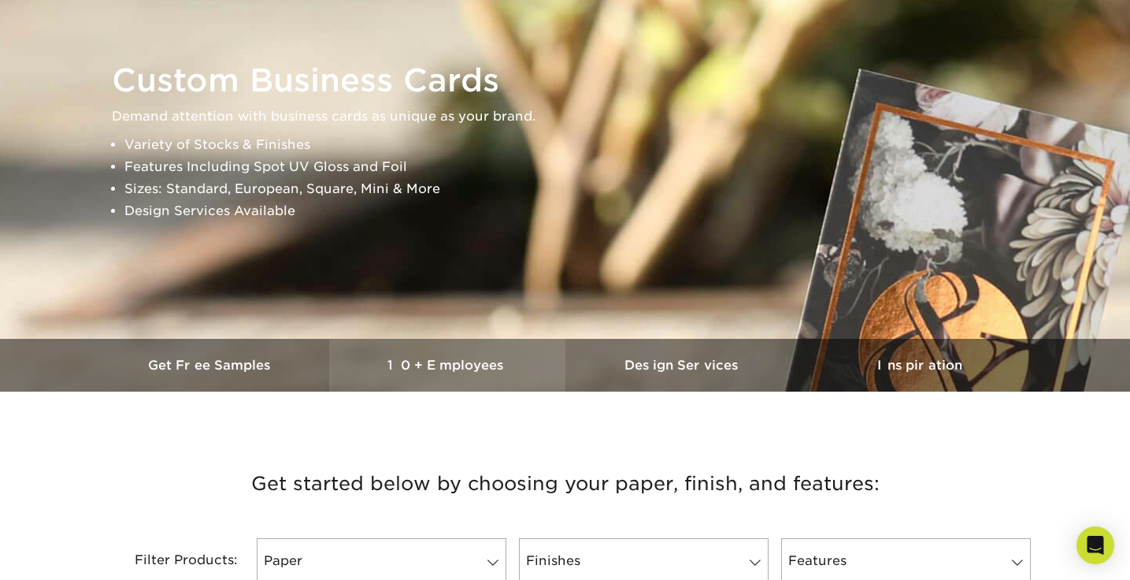
scroll to position [159, 0]
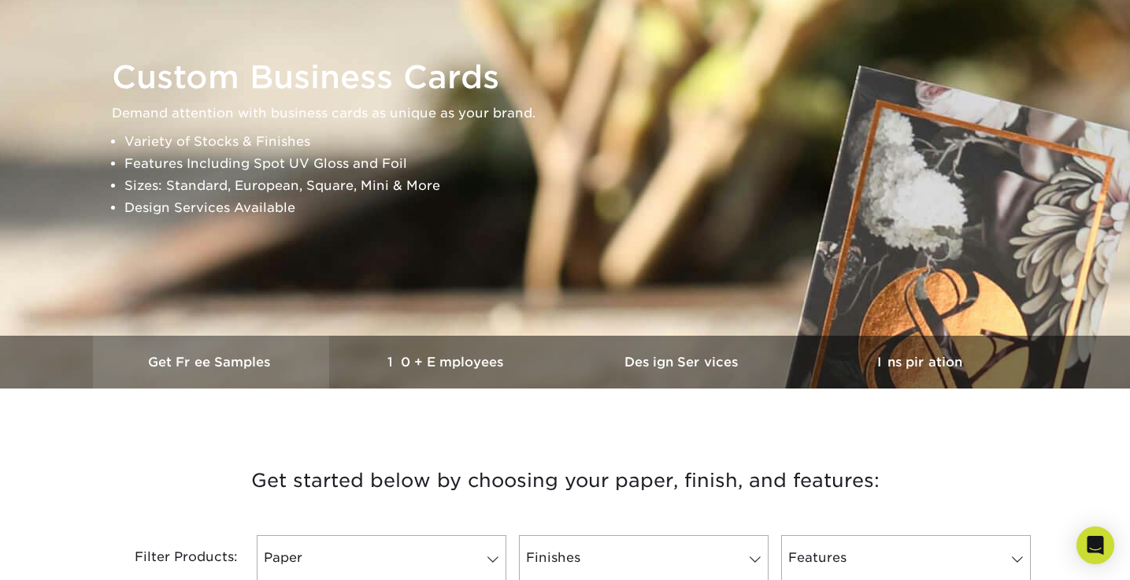
click at [232, 354] on h3 "Get Free Samples" at bounding box center [211, 361] width 236 height 15
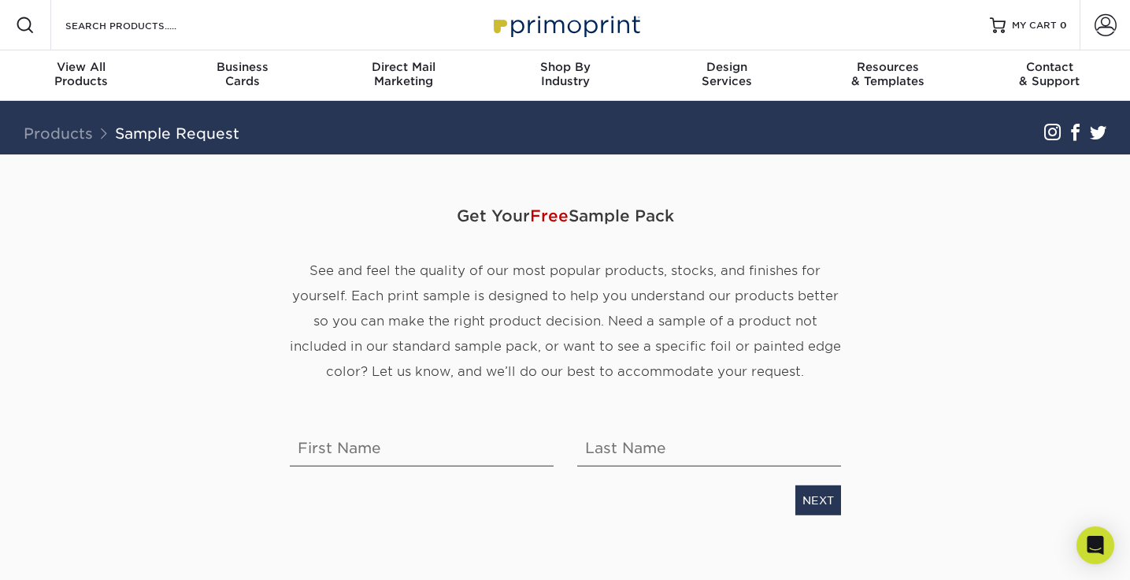
scroll to position [-1, 0]
click at [398, 464] on input "text" at bounding box center [422, 443] width 264 height 44
click at [398, 443] on input "text" at bounding box center [422, 443] width 264 height 44
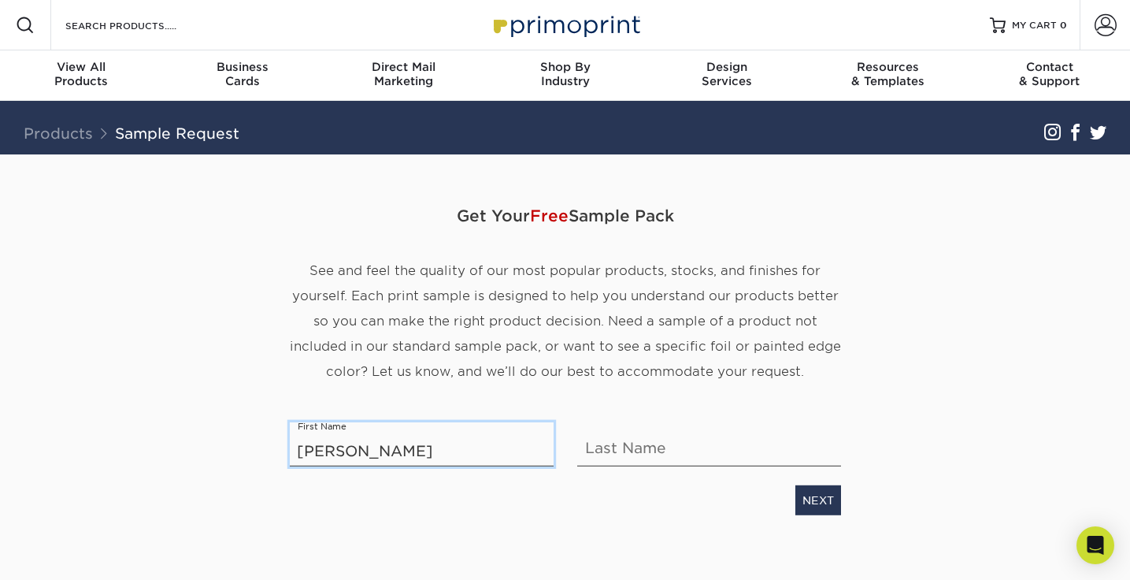
type input "[PERSON_NAME]"
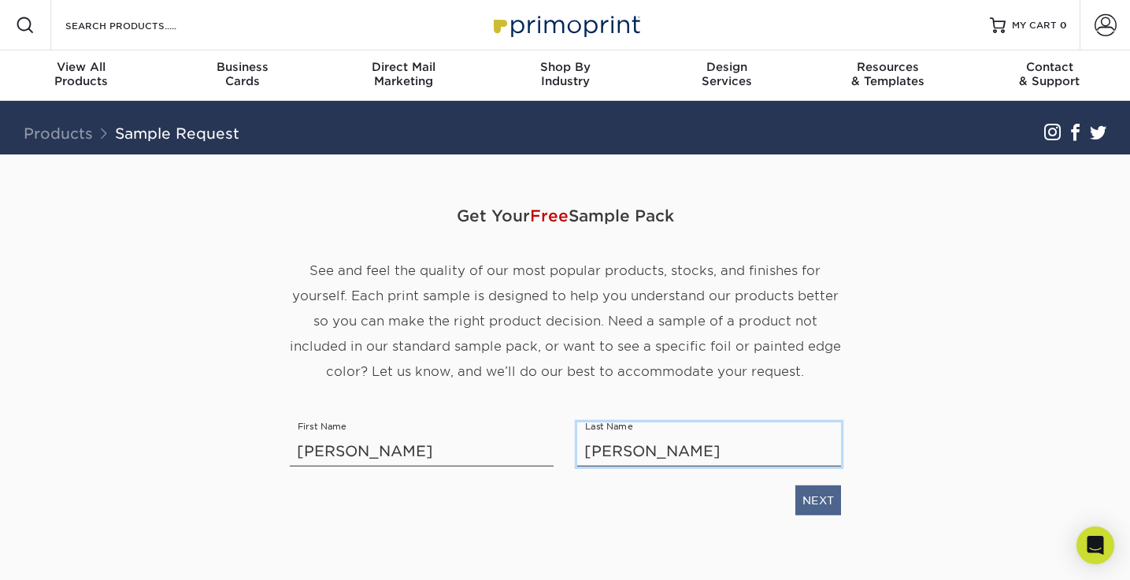
type input "[PERSON_NAME]"
click at [824, 506] on link "NEXT" at bounding box center [818, 499] width 46 height 30
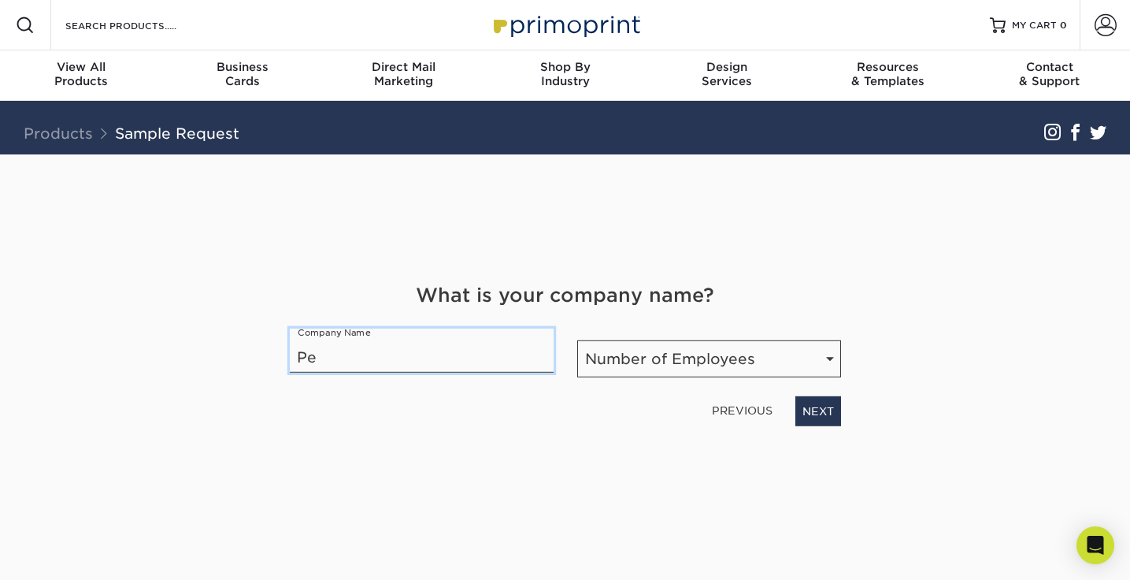
type input "Per"
type input "Perfectly Detailed Painting"
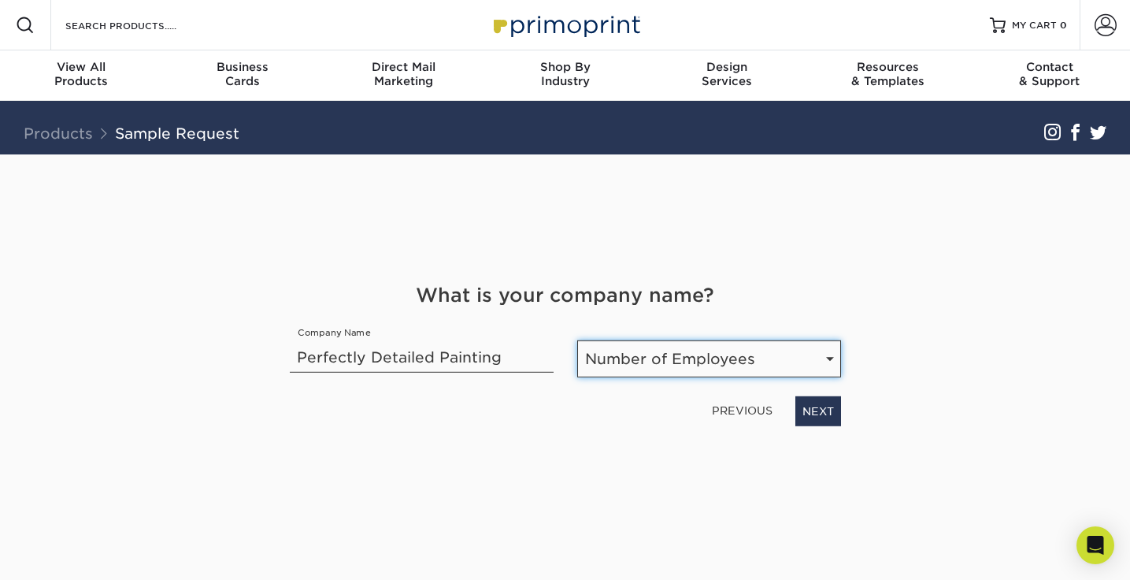
select select "1-10"
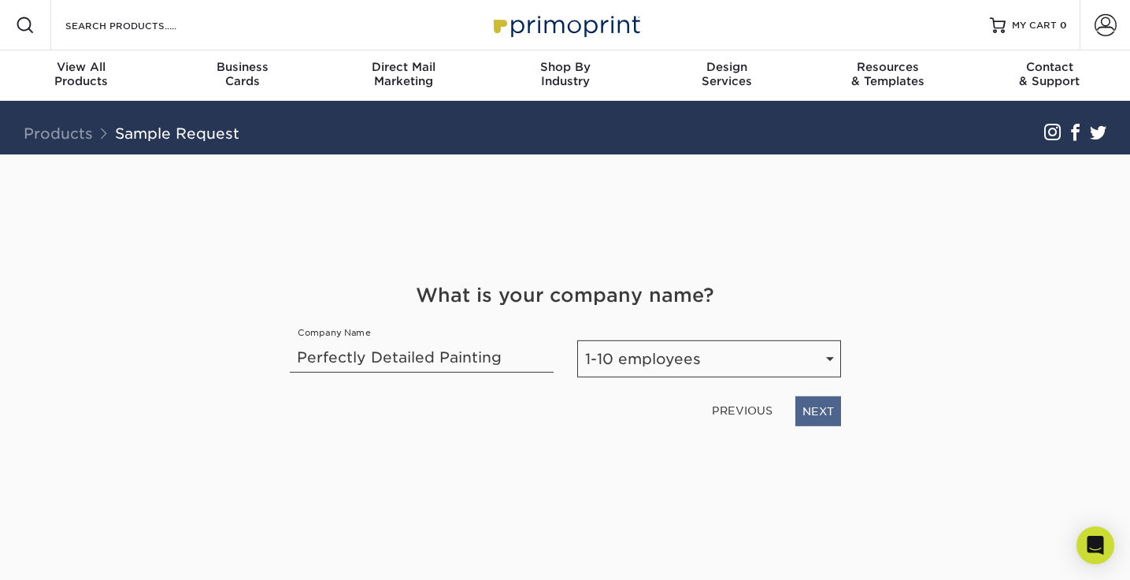
click at [820, 415] on link "NEXT" at bounding box center [818, 410] width 46 height 30
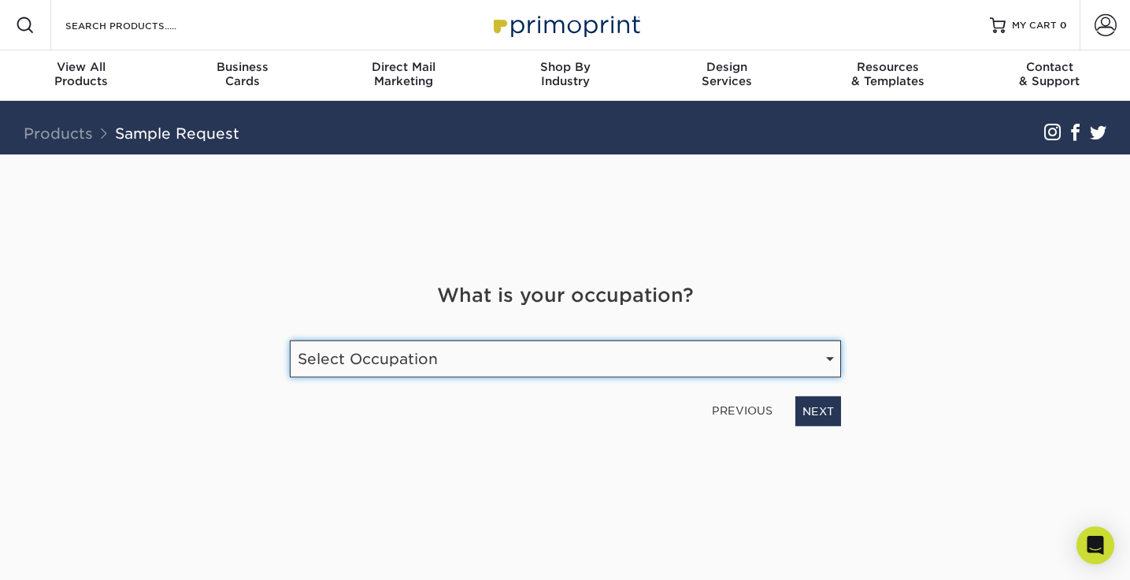
select select "Construction"
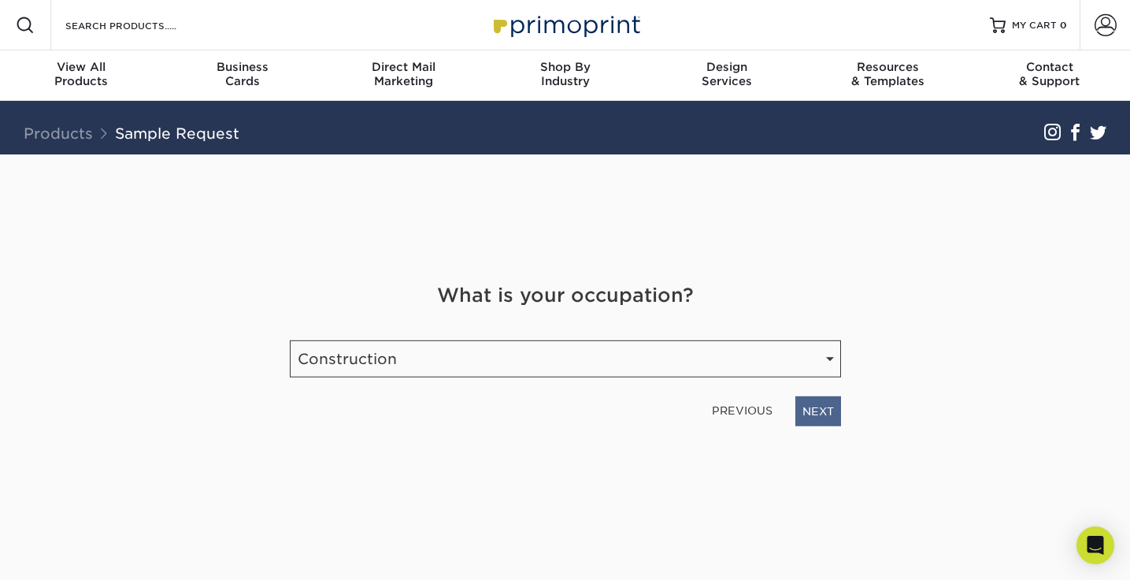
click at [817, 424] on link "NEXT" at bounding box center [818, 410] width 46 height 30
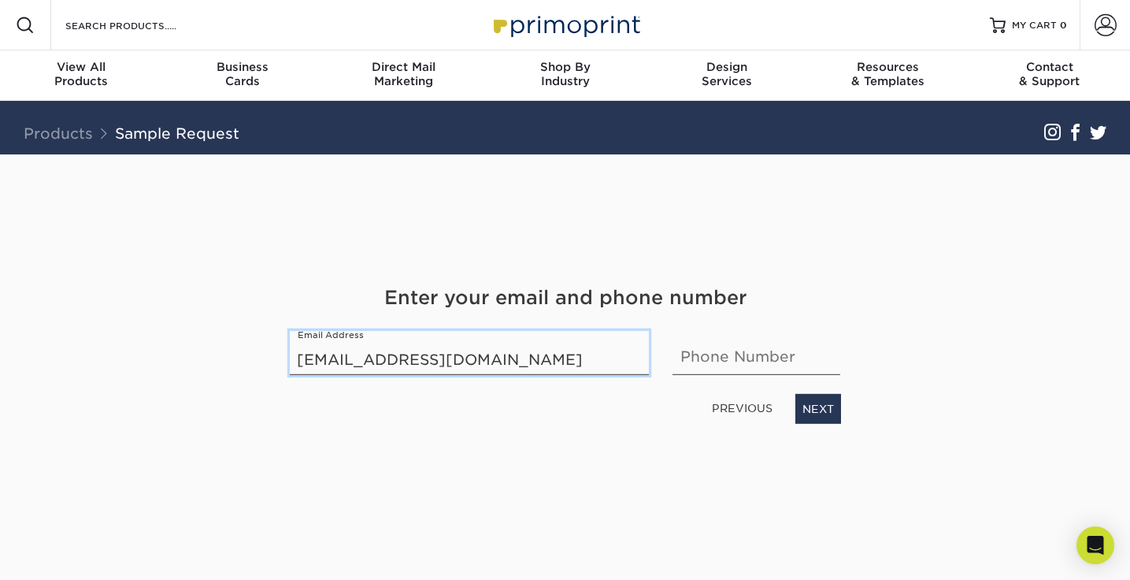
type input "[EMAIL_ADDRESS][DOMAIN_NAME]"
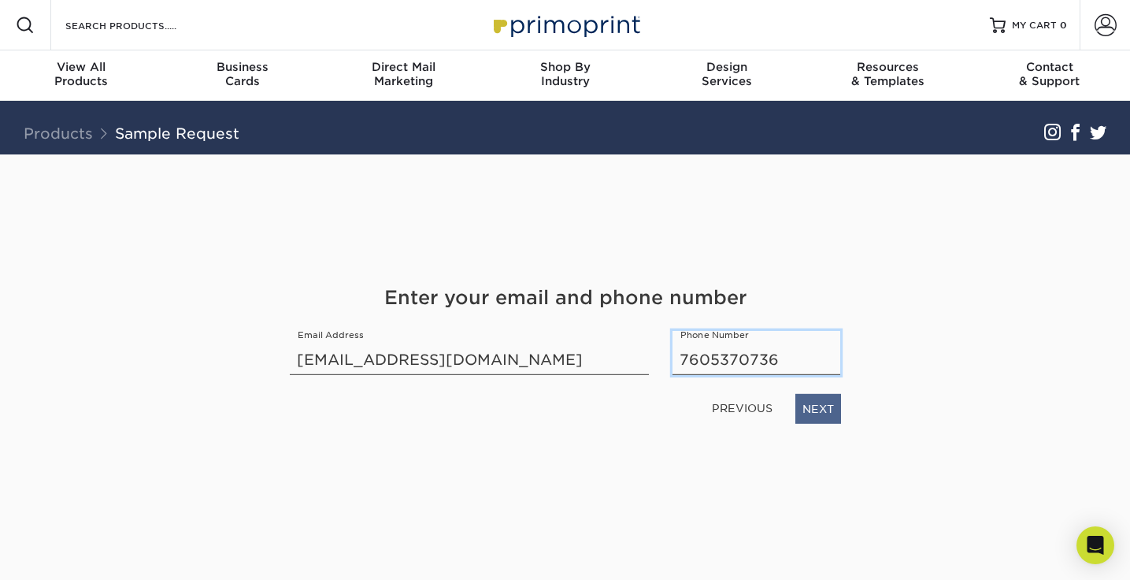
type input "7605370736"
click at [820, 409] on link "NEXT" at bounding box center [818, 408] width 46 height 30
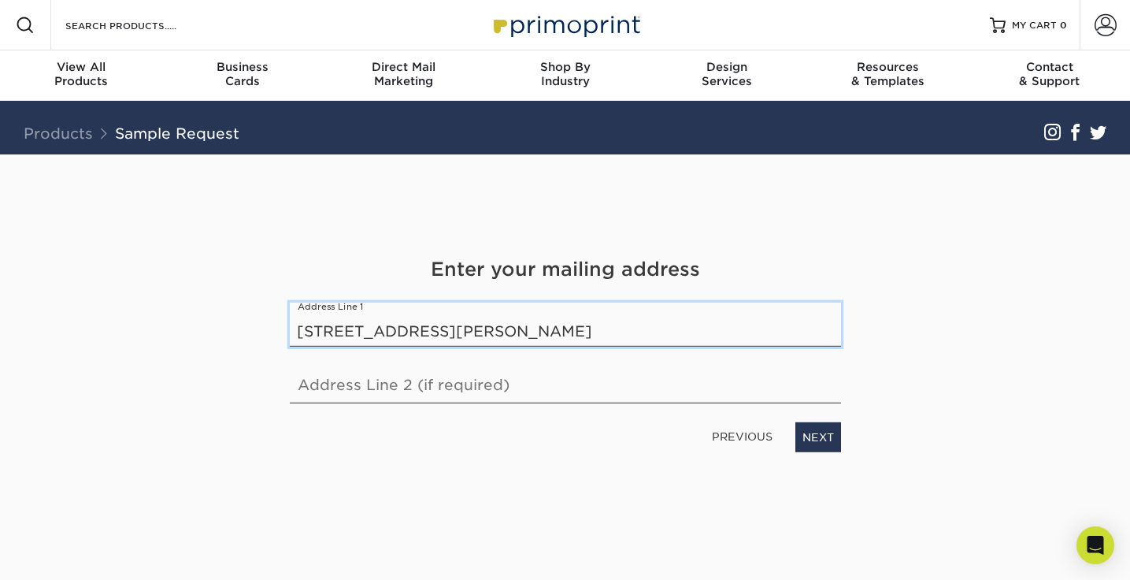
type input "[STREET_ADDRESS][PERSON_NAME]"
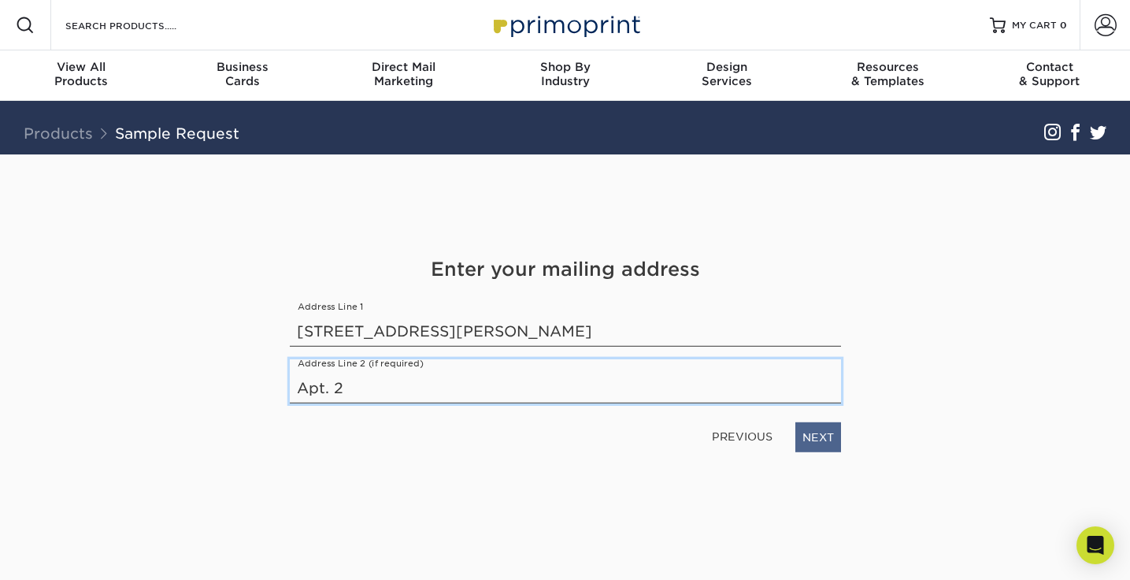
type input "Apt. 2"
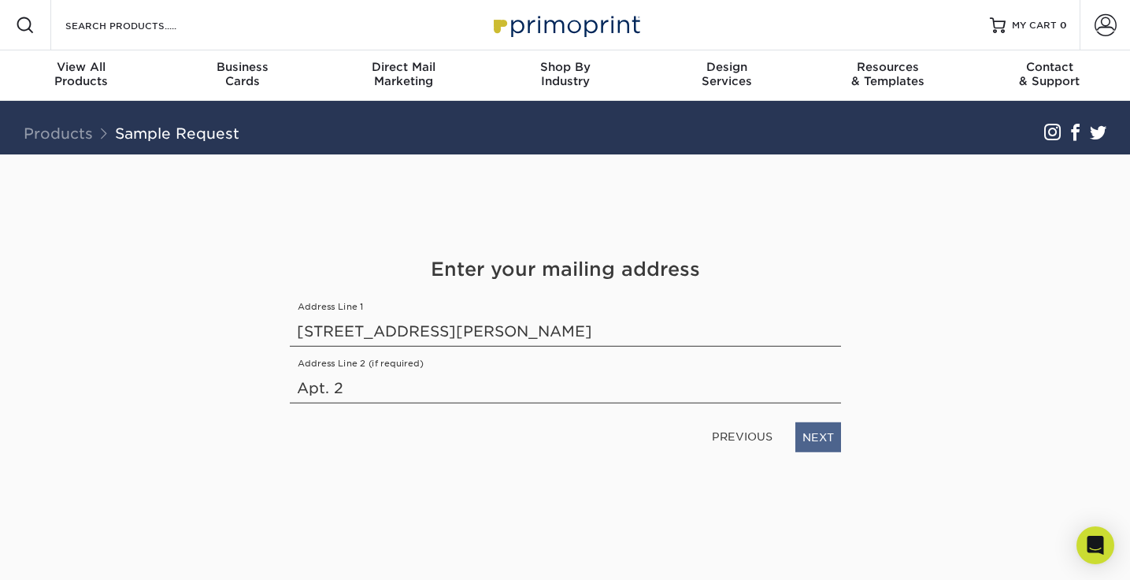
click at [835, 432] on link "NEXT" at bounding box center [818, 436] width 46 height 30
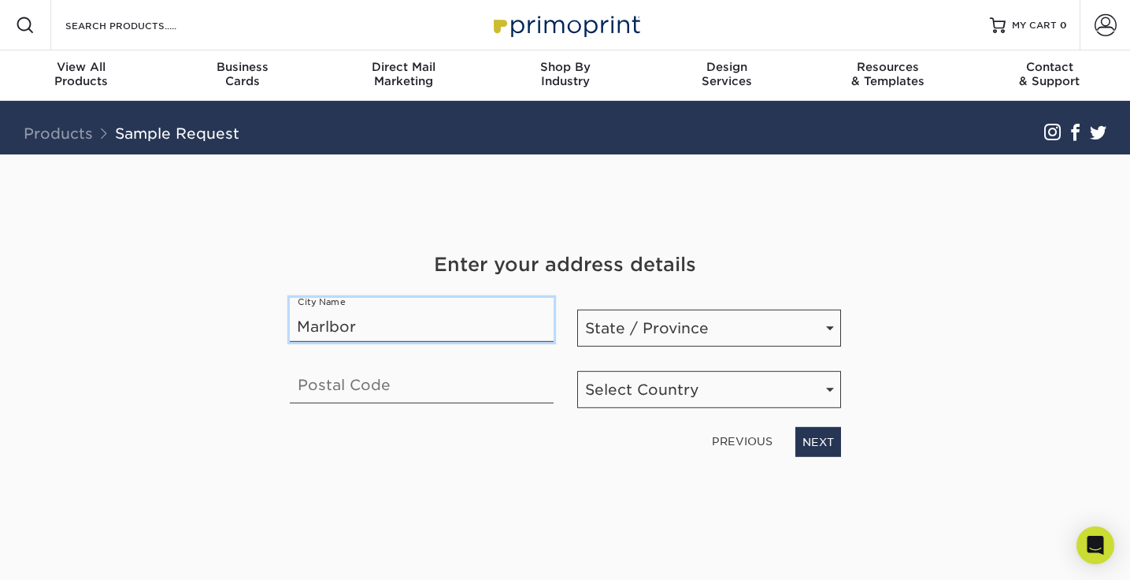
type input "Marlboro"
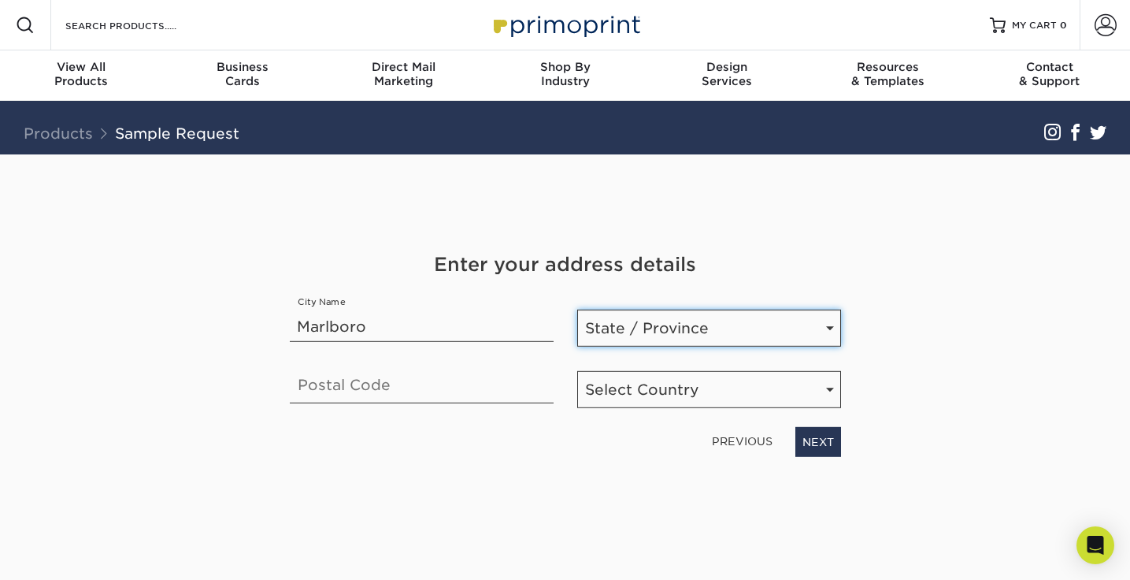
select select "NY"
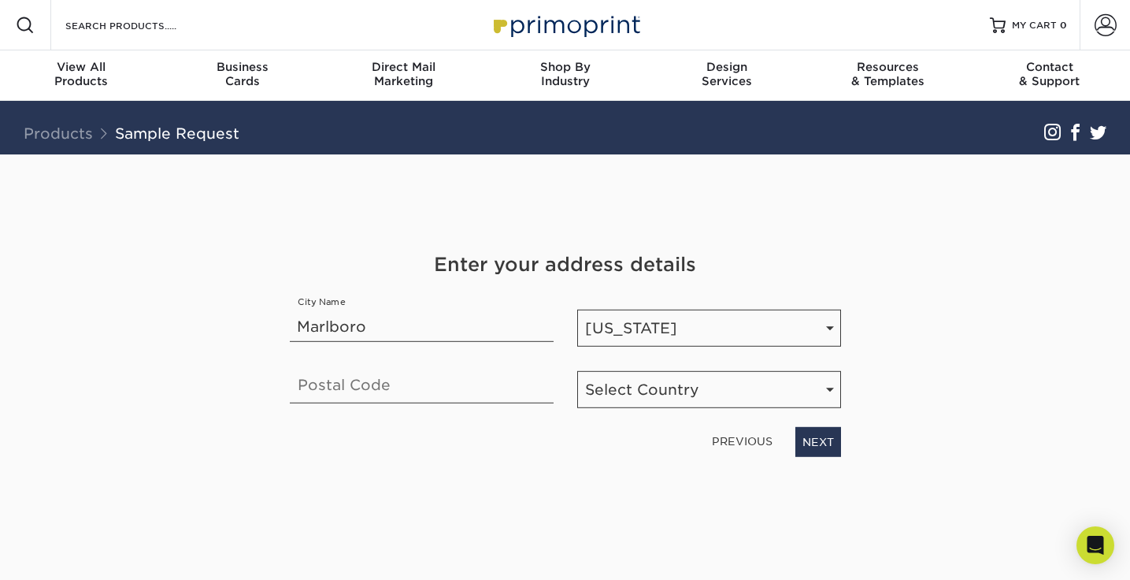
type input "Marlboro"
type input "12542"
select select "US"
type input "12542"
click at [817, 437] on link "NEXT" at bounding box center [818, 441] width 46 height 30
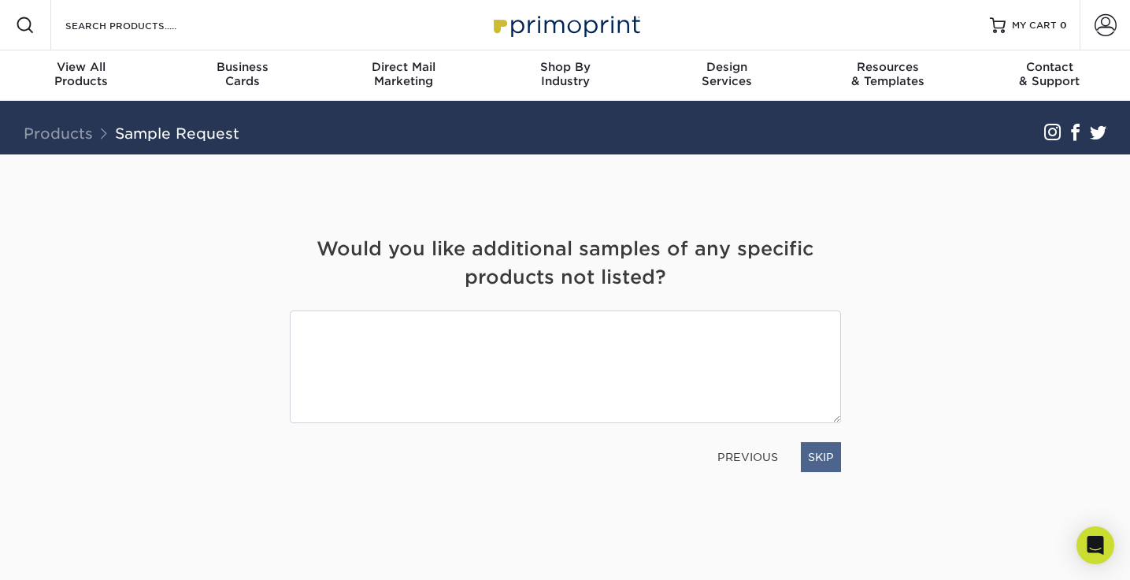
click at [825, 463] on link "SKIP" at bounding box center [821, 457] width 40 height 30
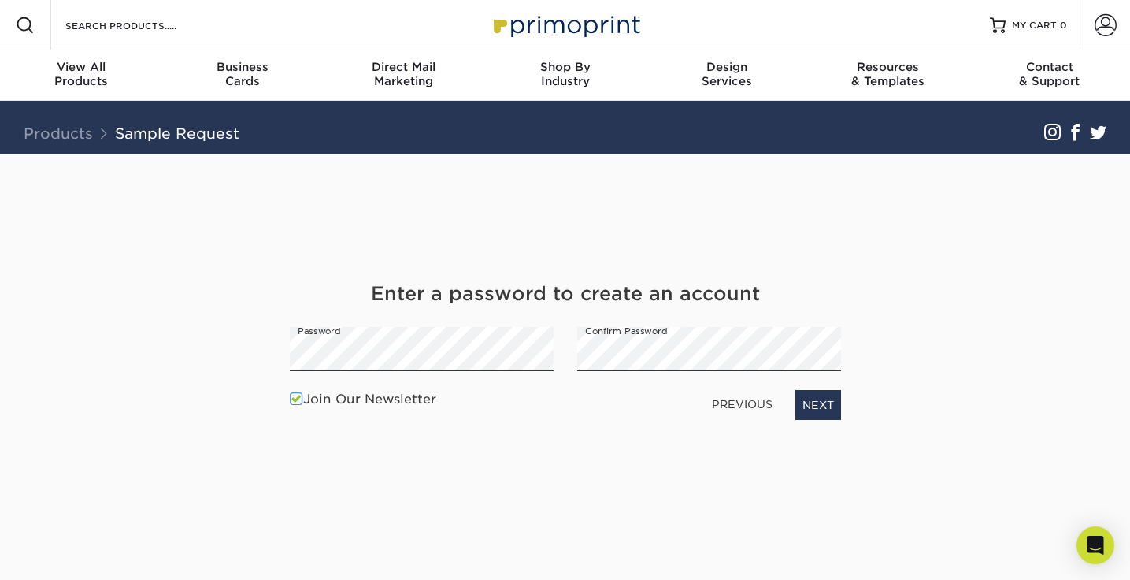
click at [835, 420] on div "Join Our Newsletter PREVIOUS NEXT" at bounding box center [565, 405] width 575 height 44
click at [818, 401] on link "NEXT" at bounding box center [818, 405] width 46 height 30
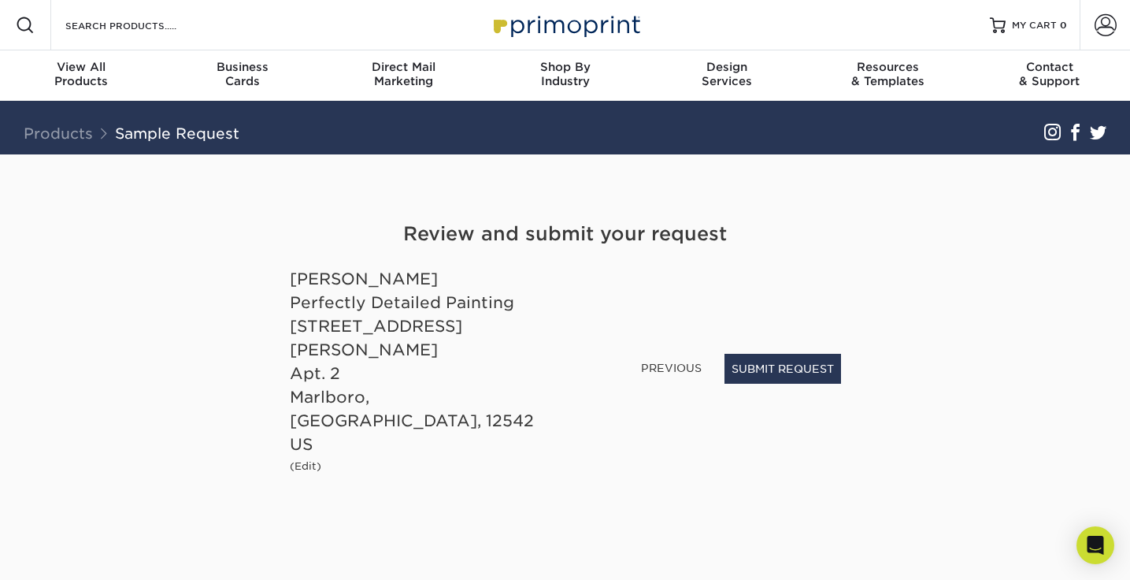
click at [655, 380] on link "PREVIOUS" at bounding box center [671, 367] width 73 height 25
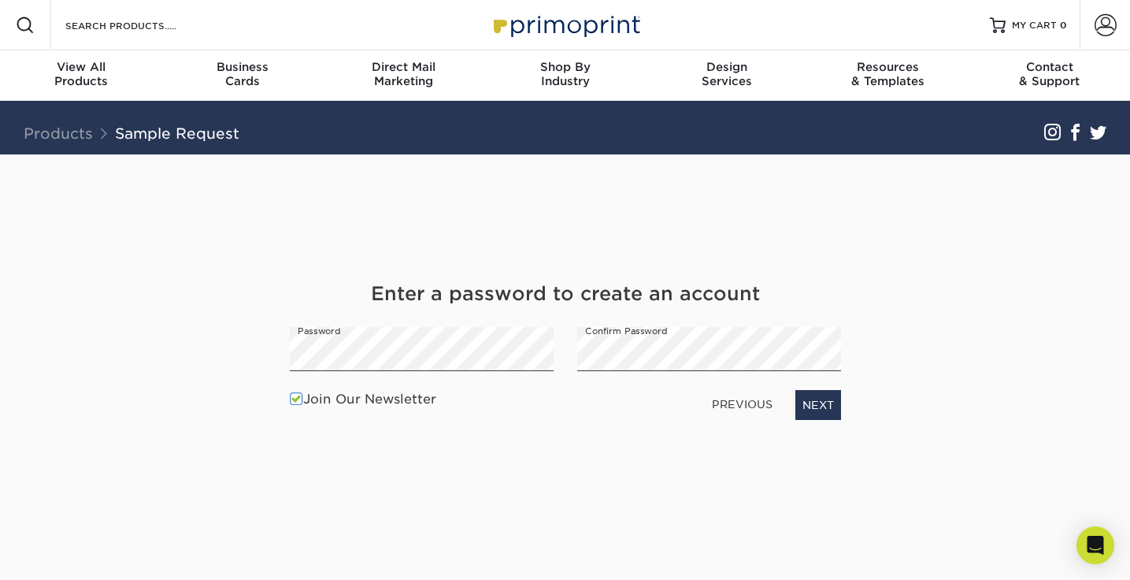
click at [735, 401] on link "PREVIOUS" at bounding box center [742, 403] width 73 height 25
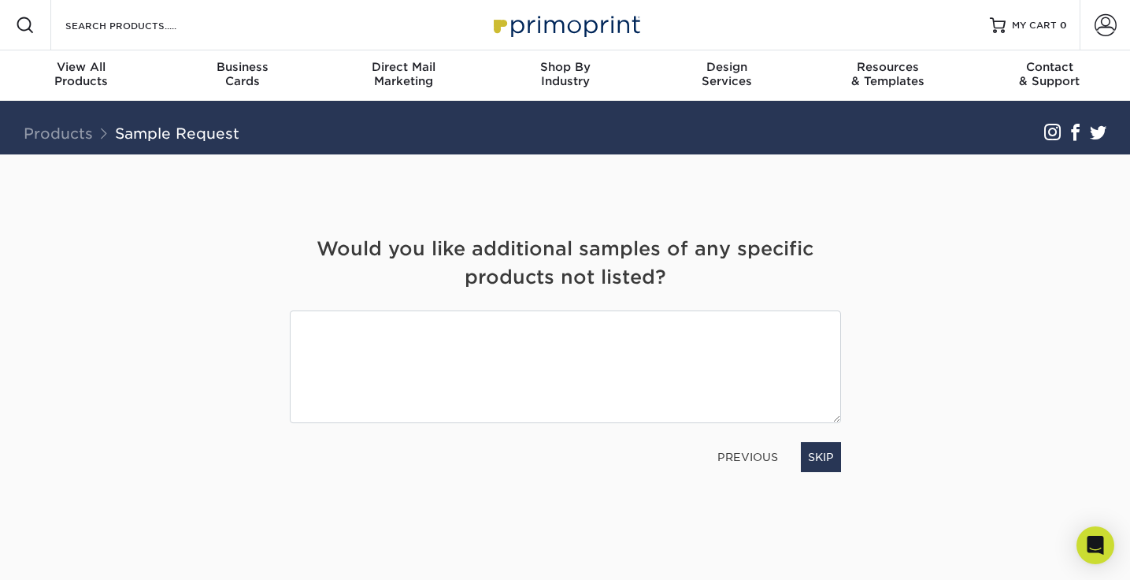
click at [748, 455] on link "PREVIOUS" at bounding box center [747, 456] width 73 height 25
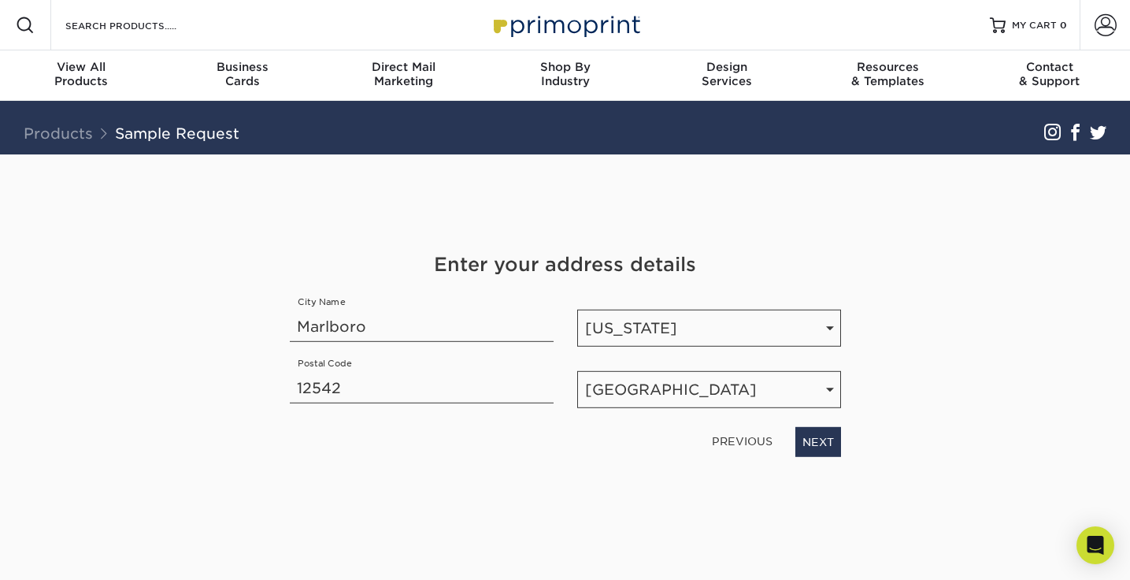
click at [748, 455] on div "PREVIOUS NEXT" at bounding box center [565, 438] width 575 height 36
click at [745, 433] on link "PREVIOUS" at bounding box center [742, 440] width 73 height 25
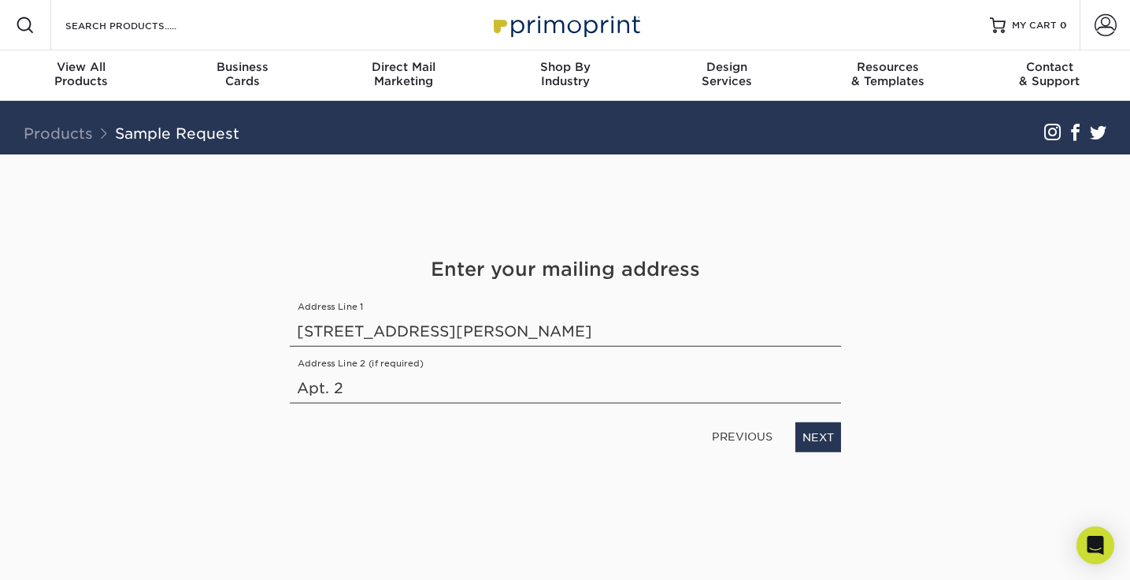
click at [745, 433] on link "PREVIOUS" at bounding box center [742, 436] width 73 height 25
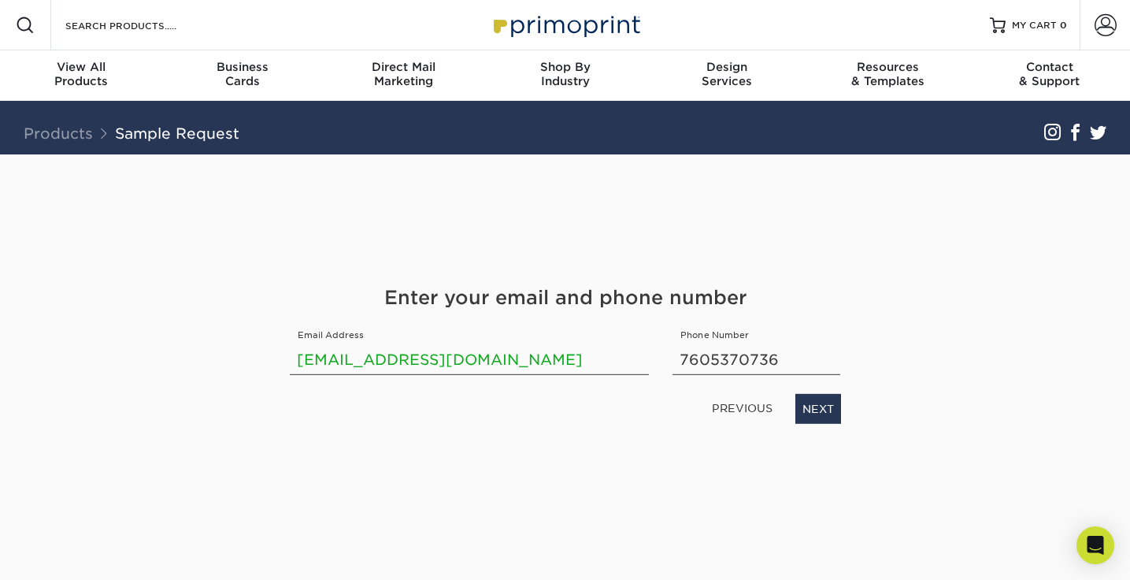
click at [745, 433] on div "Get Your Free Sample Pack See and feel the quality of our most popular products…" at bounding box center [565, 353] width 551 height 398
click at [735, 409] on link "PREVIOUS" at bounding box center [742, 407] width 73 height 25
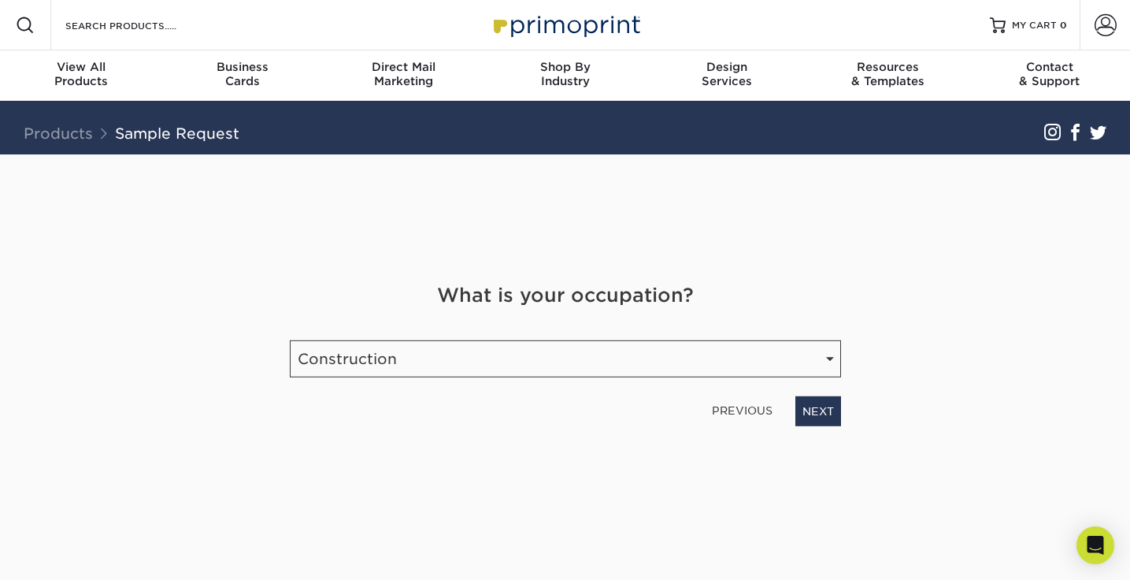
click at [735, 409] on link "PREVIOUS" at bounding box center [742, 410] width 73 height 25
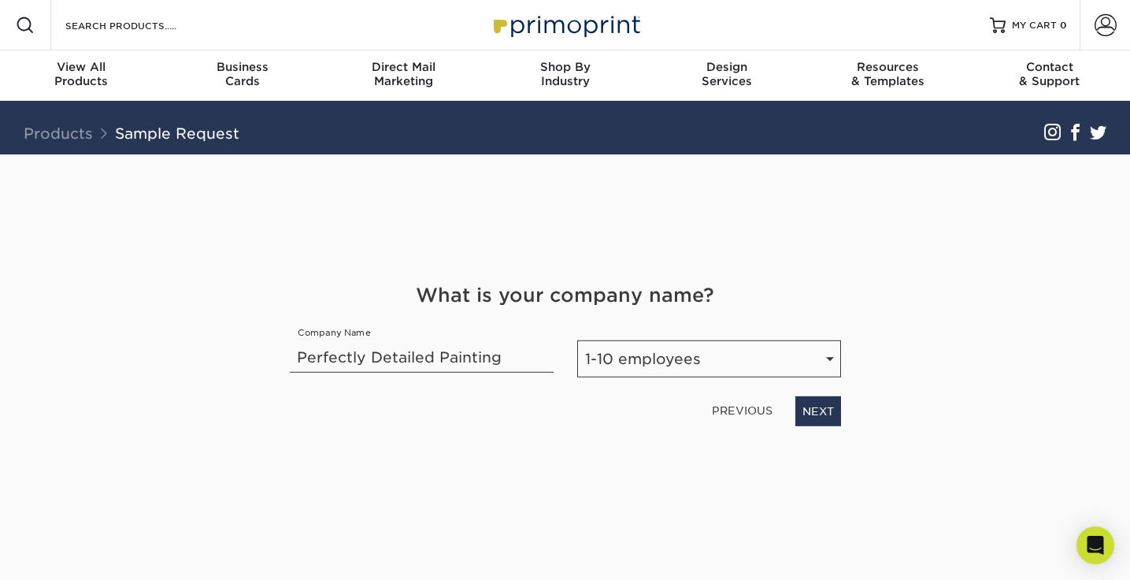
click at [735, 409] on link "PREVIOUS" at bounding box center [742, 410] width 73 height 25
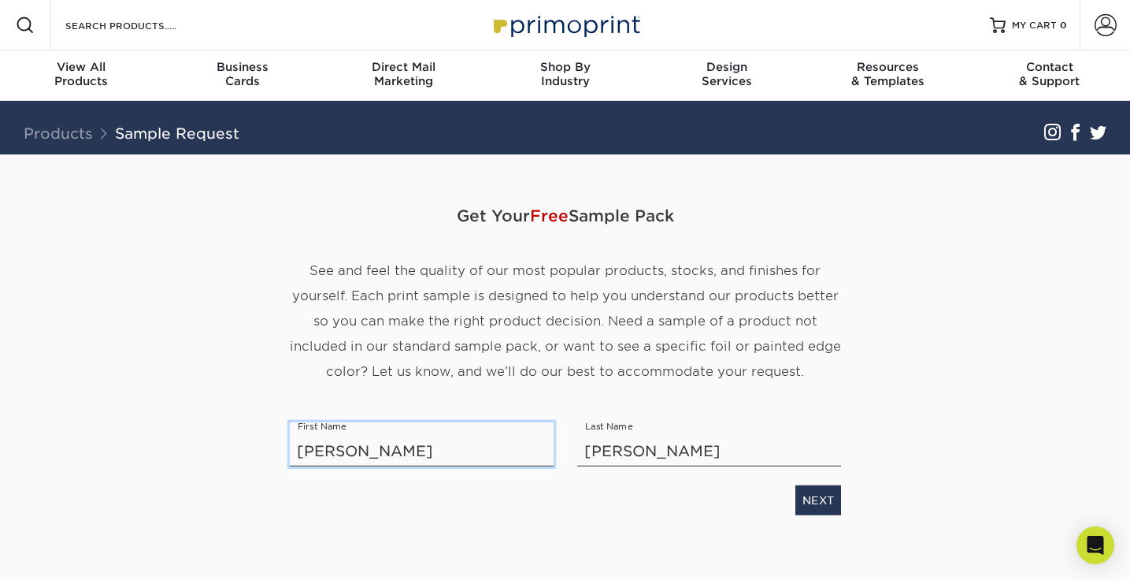
drag, startPoint x: 317, startPoint y: 455, endPoint x: 304, endPoint y: 454, distance: 13.5
click at [304, 454] on input "[PERSON_NAME]" at bounding box center [422, 443] width 264 height 44
type input "[PERSON_NAME]"
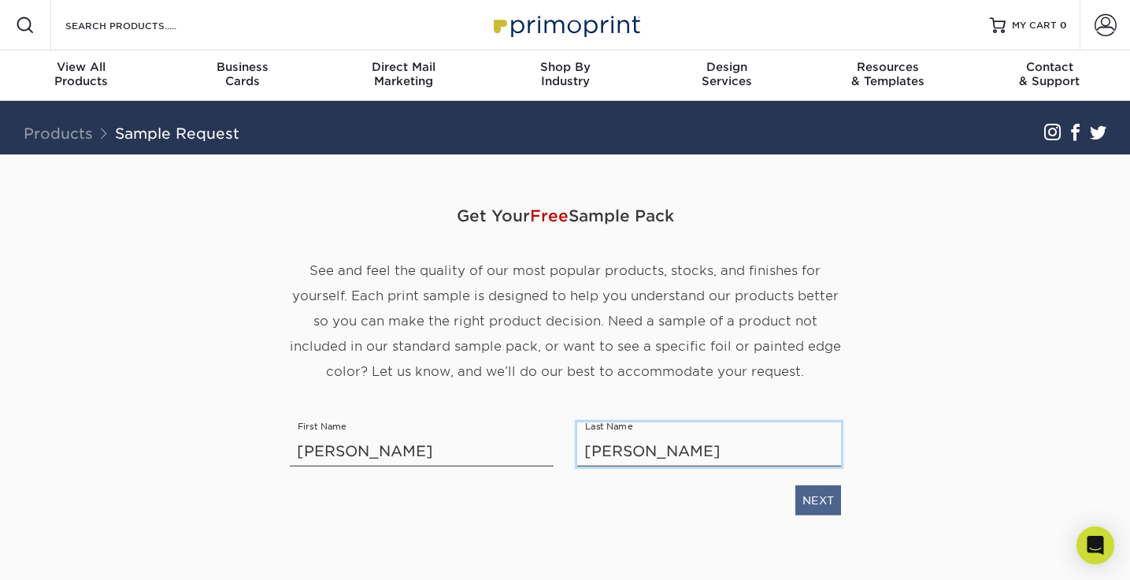
type input "[PERSON_NAME]"
click at [822, 496] on link "NEXT" at bounding box center [818, 499] width 46 height 30
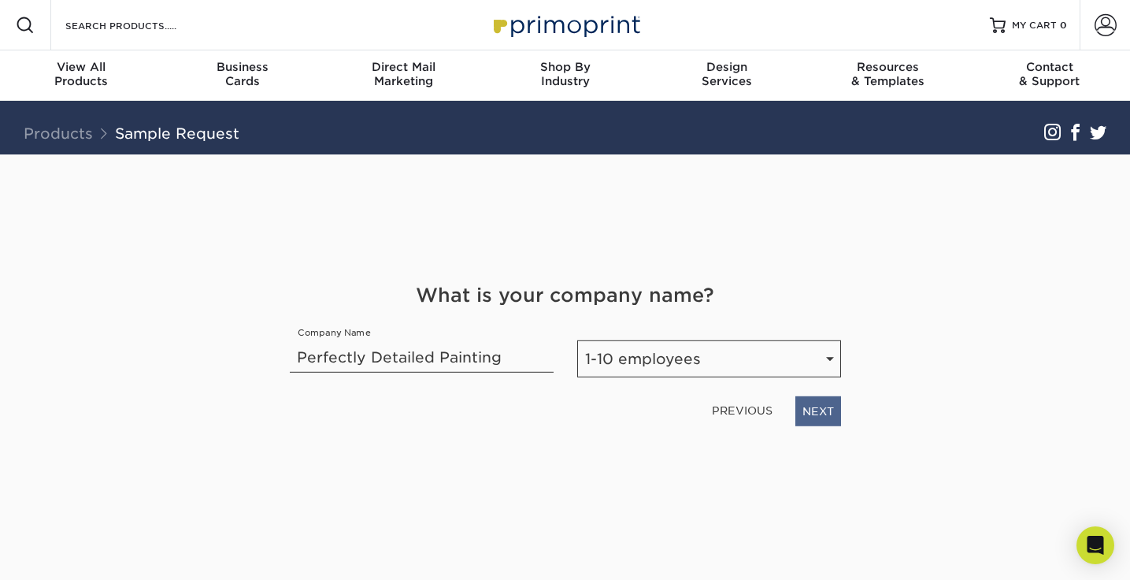
click at [833, 416] on link "NEXT" at bounding box center [818, 410] width 46 height 30
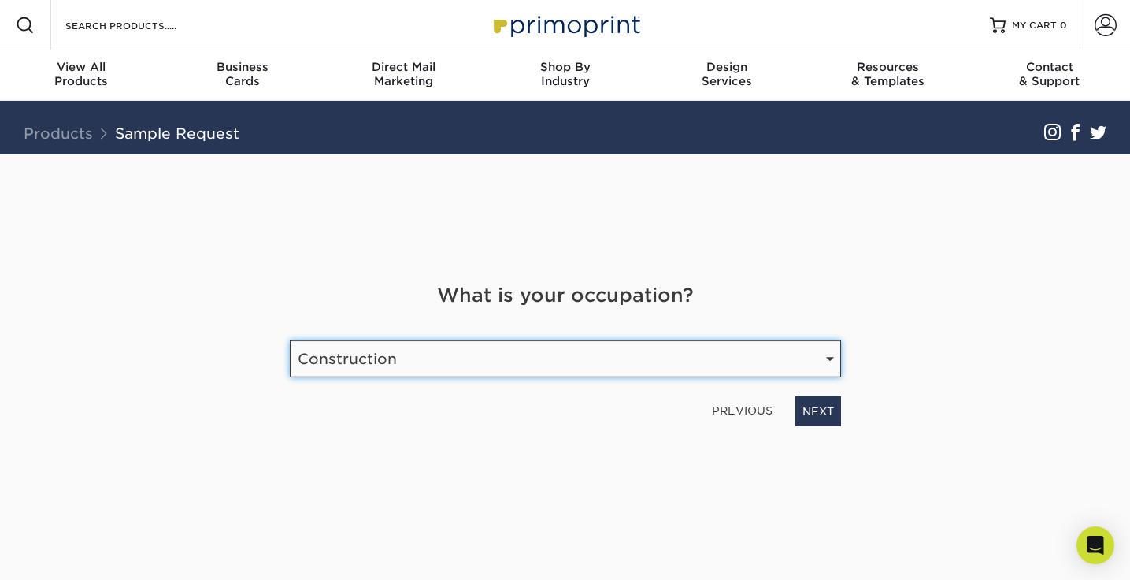
click at [833, 416] on link "NEXT" at bounding box center [818, 410] width 46 height 30
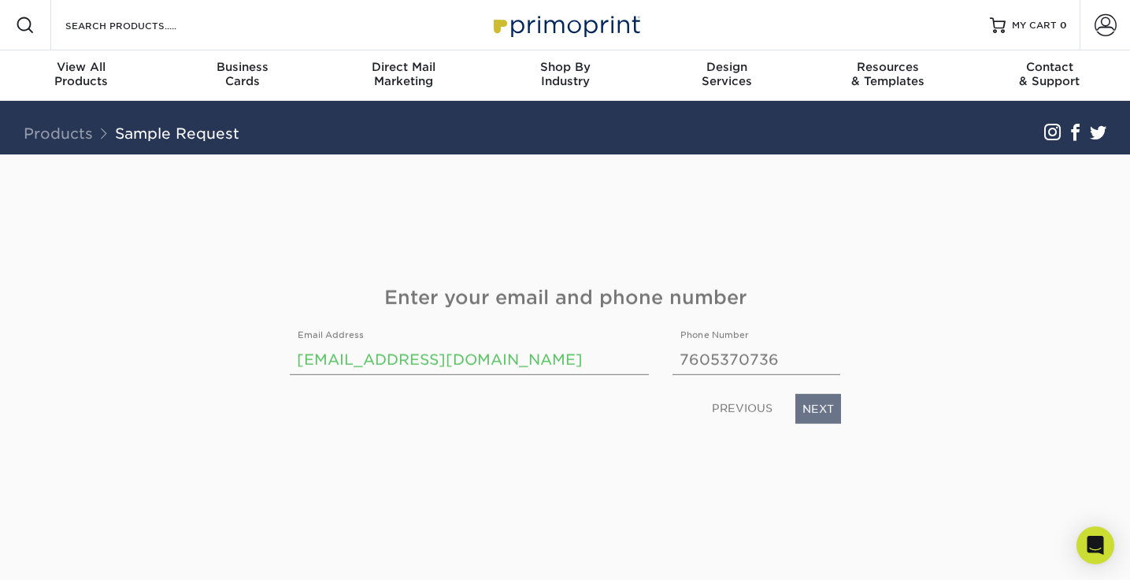
click at [833, 416] on link "NEXT" at bounding box center [818, 408] width 46 height 30
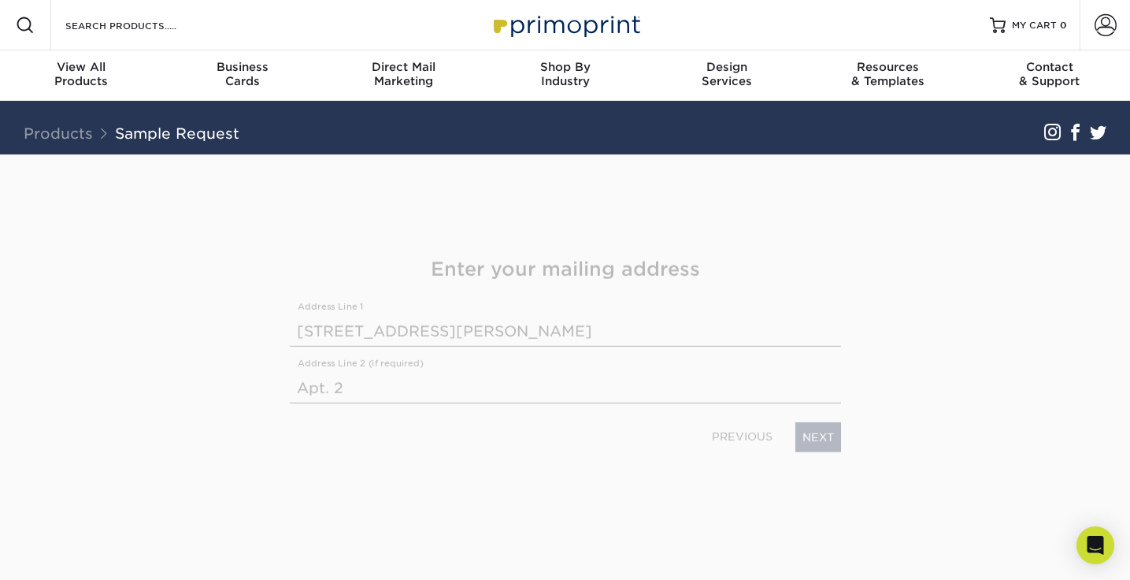
click at [833, 416] on div "PREVIOUS NEXT" at bounding box center [565, 433] width 575 height 36
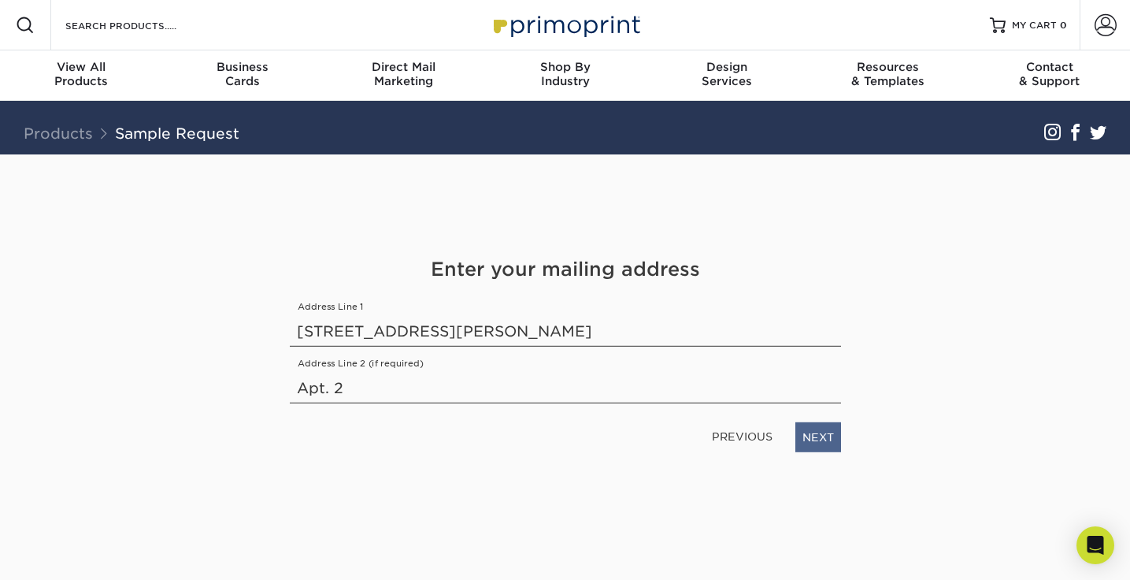
click at [833, 434] on link "NEXT" at bounding box center [818, 436] width 46 height 30
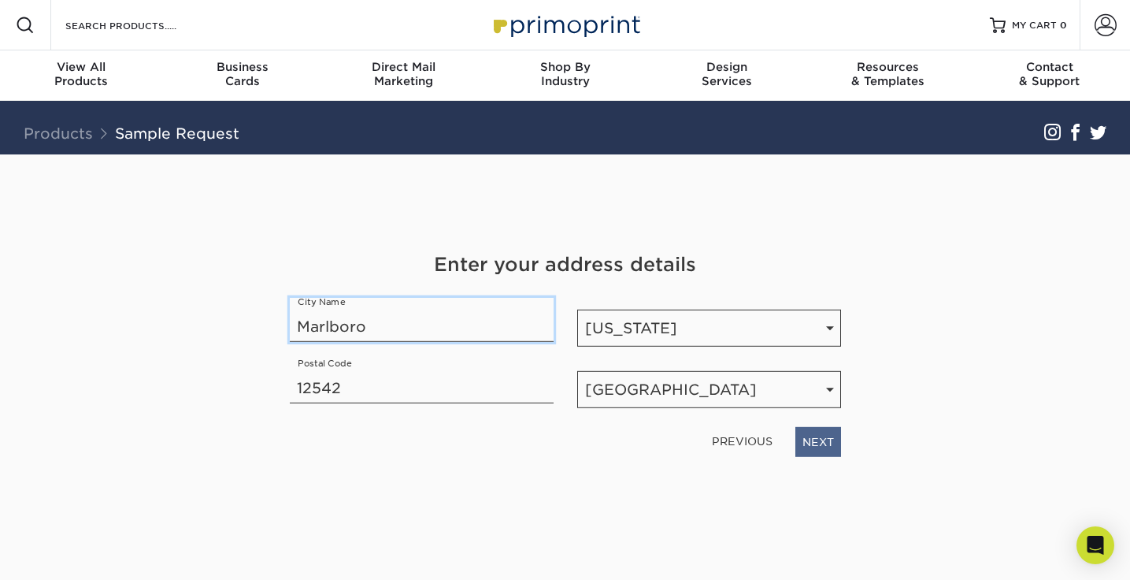
click at [833, 434] on link "NEXT" at bounding box center [818, 441] width 46 height 30
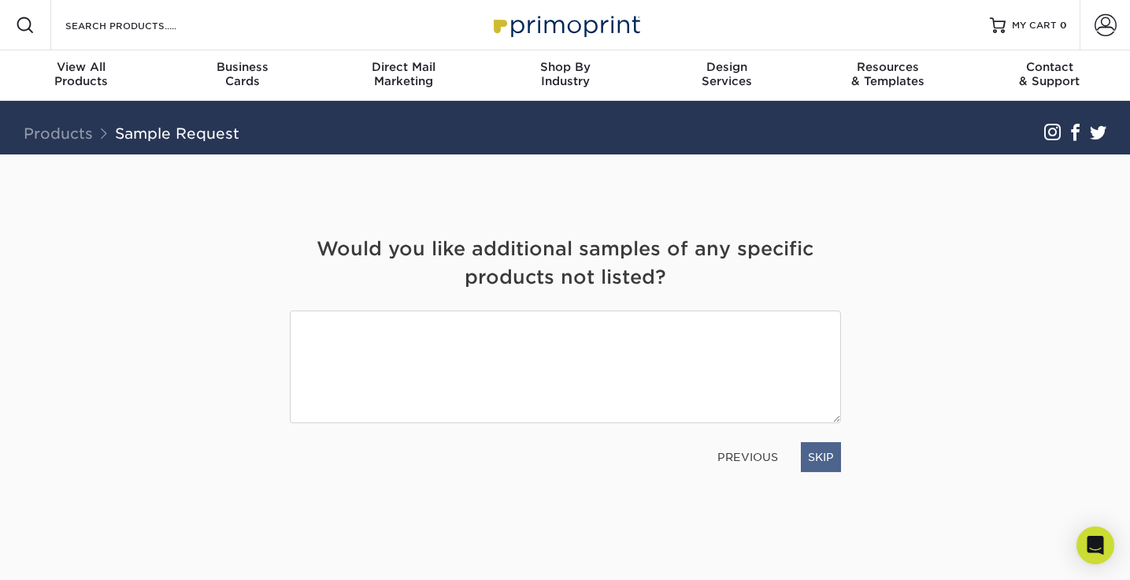
click at [835, 446] on link "SKIP" at bounding box center [821, 457] width 40 height 30
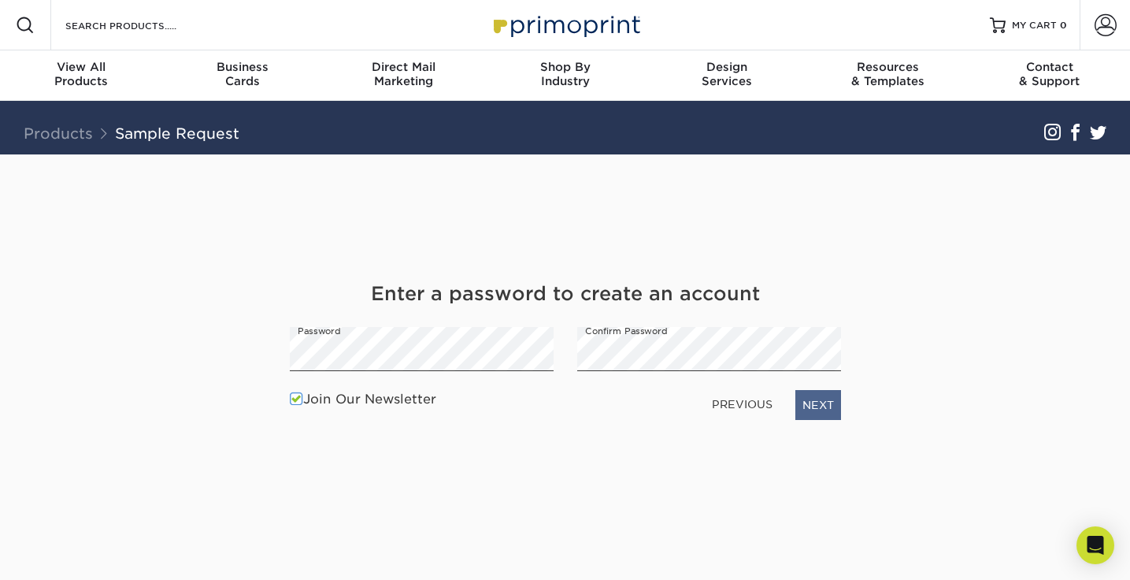
click at [830, 413] on link "NEXT" at bounding box center [818, 405] width 46 height 30
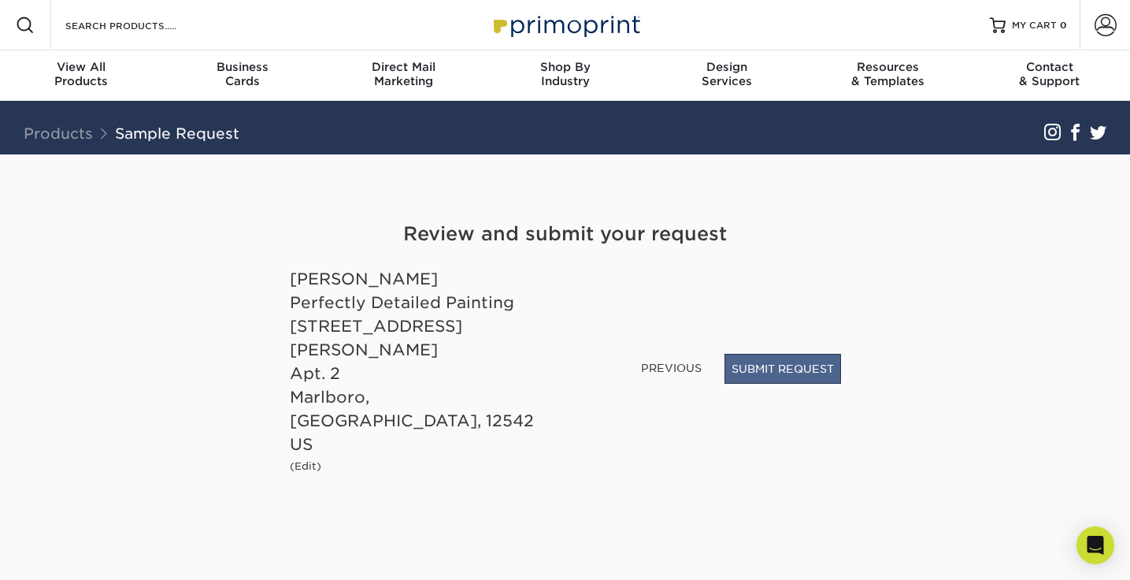
click at [780, 383] on button "SUBMIT REQUEST" at bounding box center [782, 369] width 117 height 30
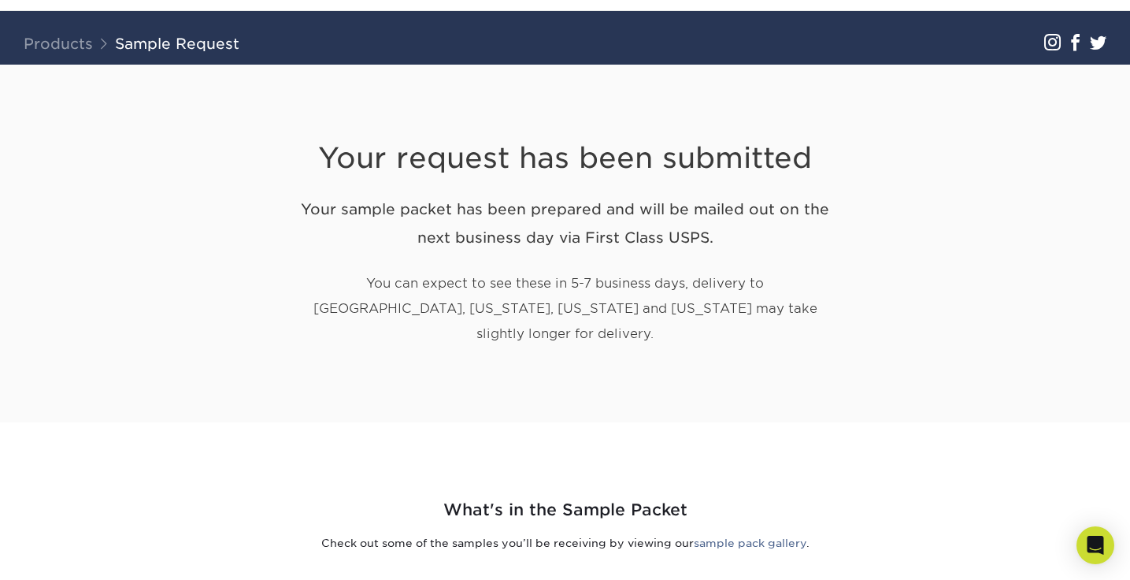
scroll to position [90, 0]
